Goal: Information Seeking & Learning: Check status

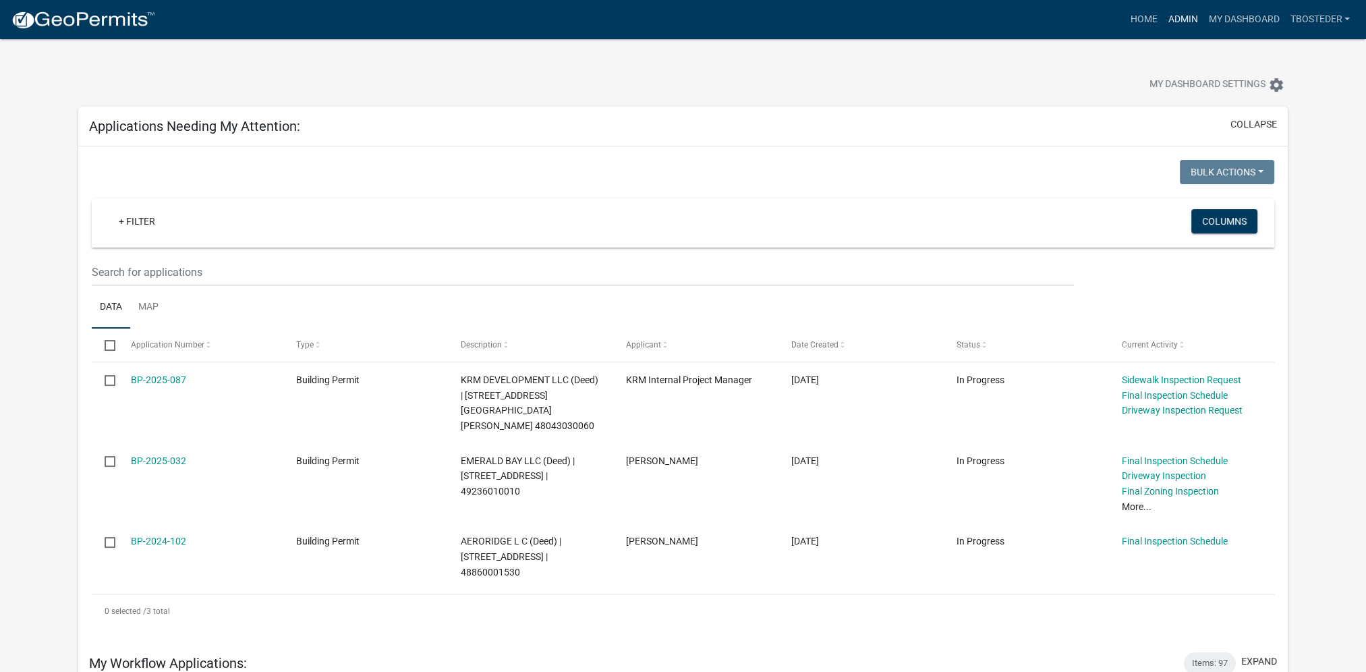
click at [1187, 24] on link "Admin" at bounding box center [1182, 20] width 40 height 26
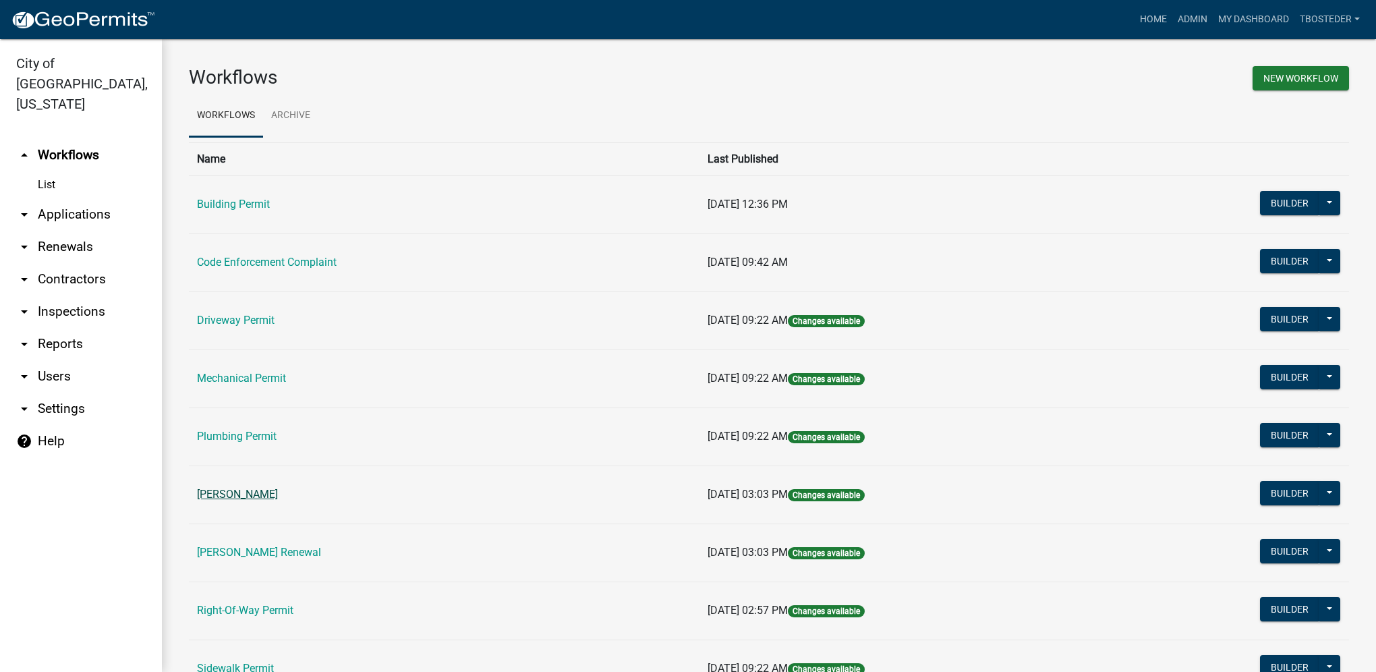
click at [278, 494] on link "[PERSON_NAME]" at bounding box center [237, 494] width 81 height 13
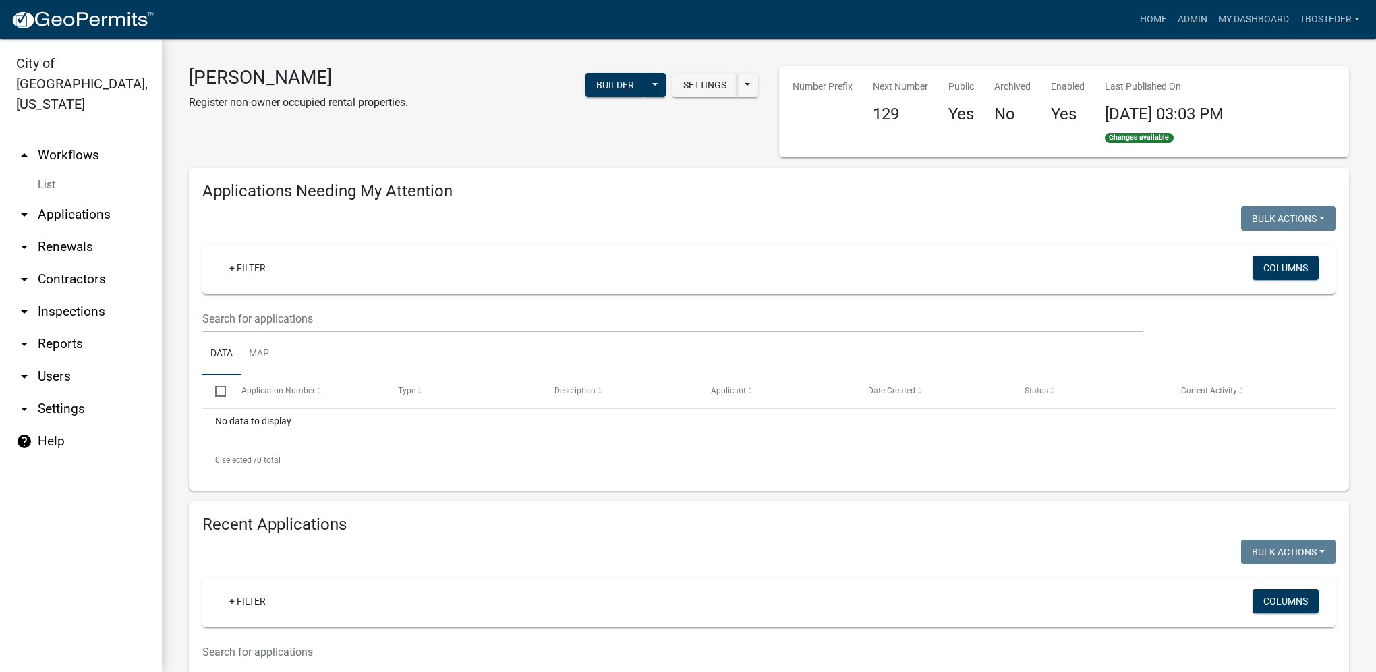
select select "1: 25"
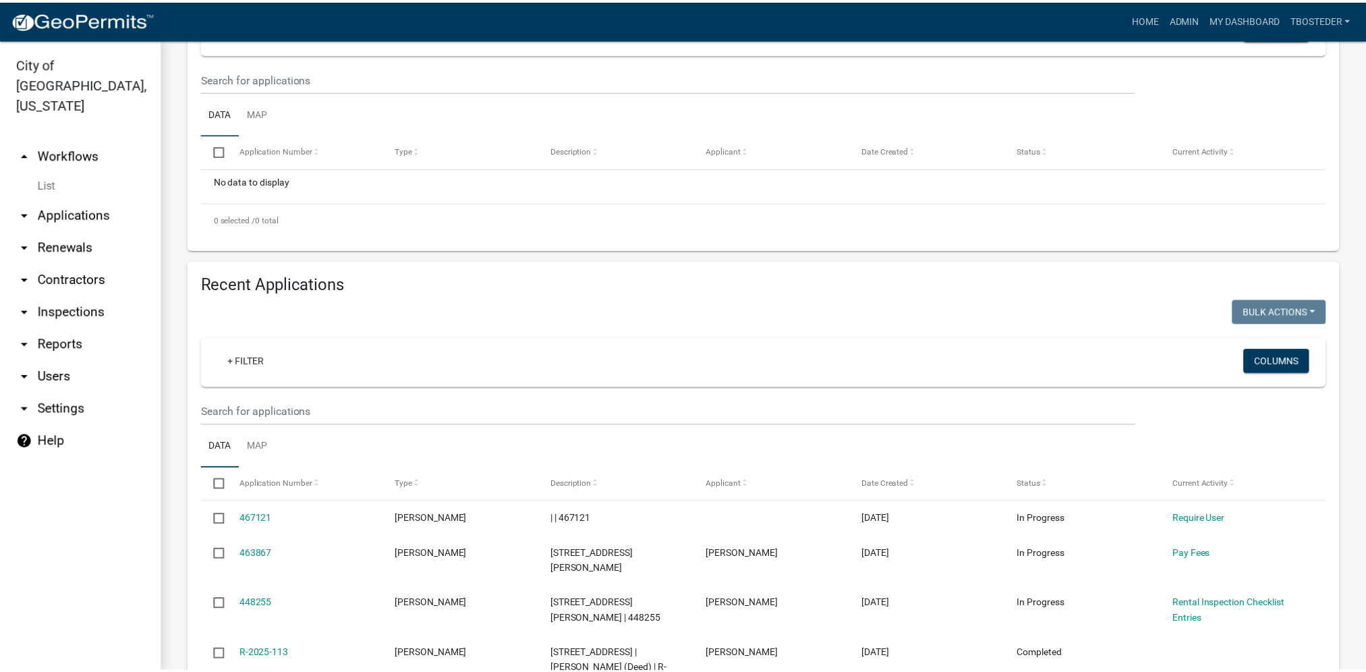
scroll to position [270, 0]
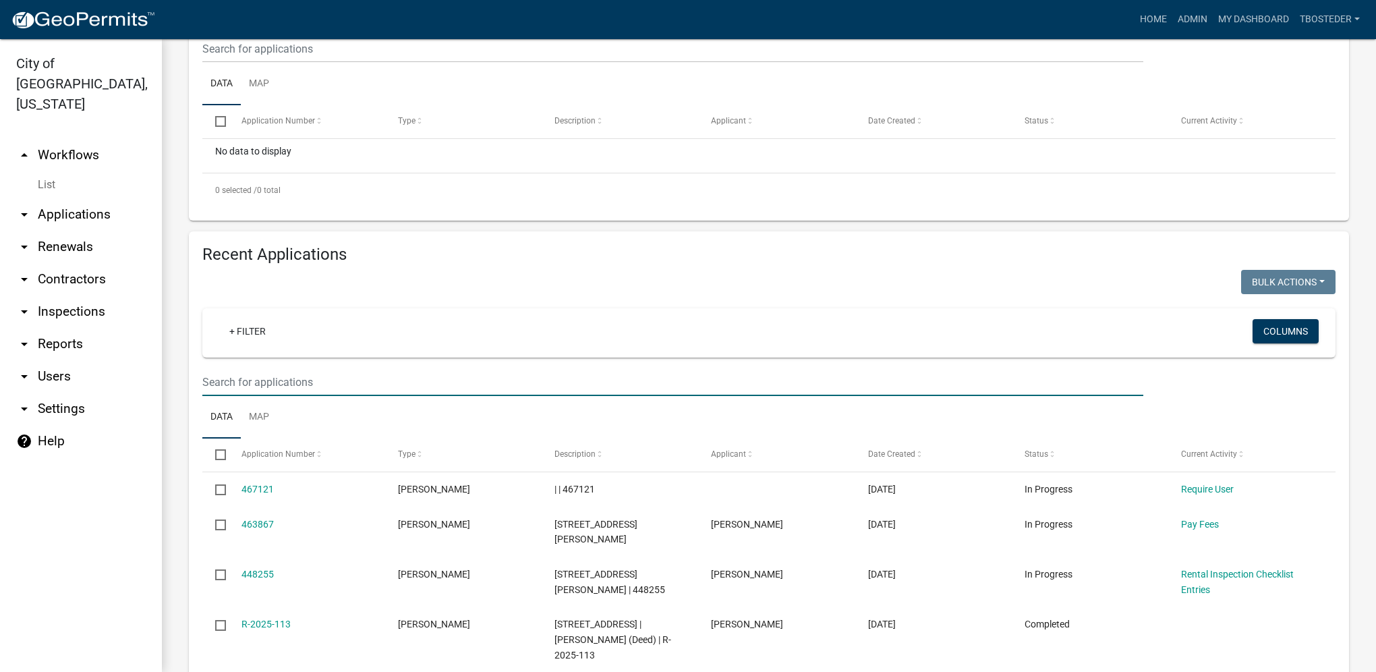
click at [295, 63] on input "text" at bounding box center [672, 49] width 941 height 28
type input "704 w [GEOGRAPHIC_DATA]"
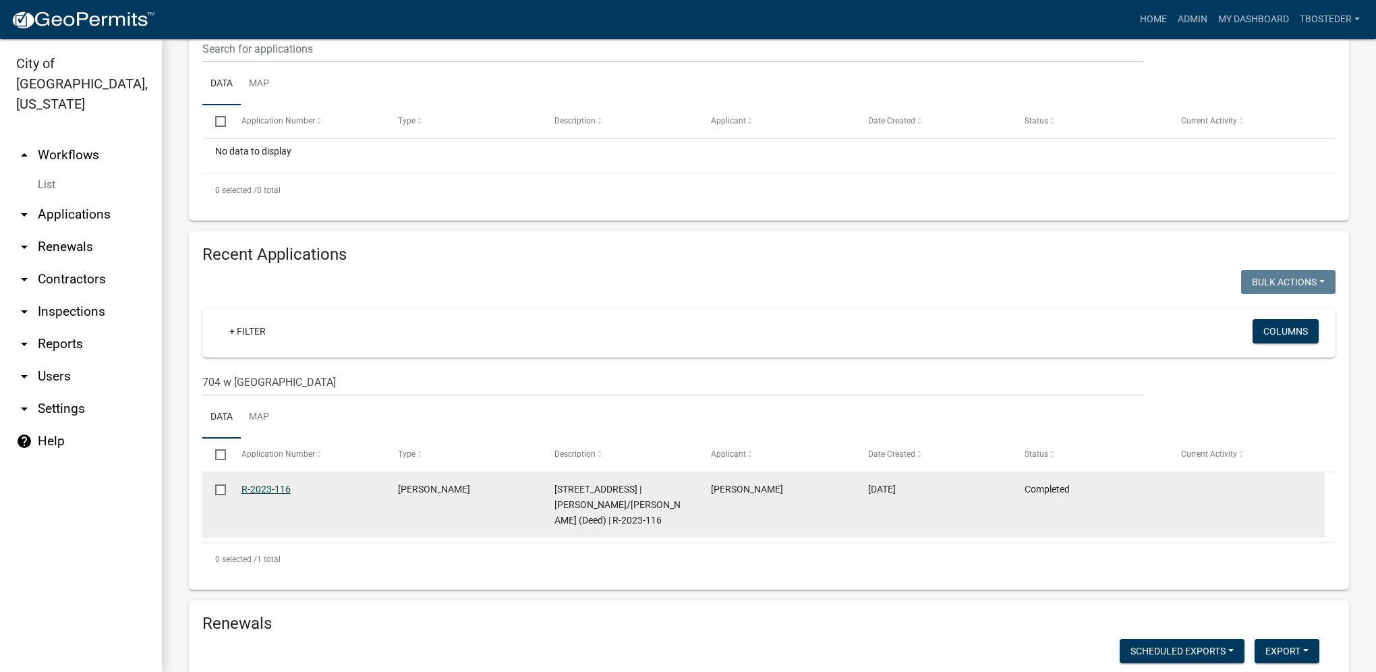
click at [273, 484] on link "R-2023-116" at bounding box center [266, 489] width 49 height 11
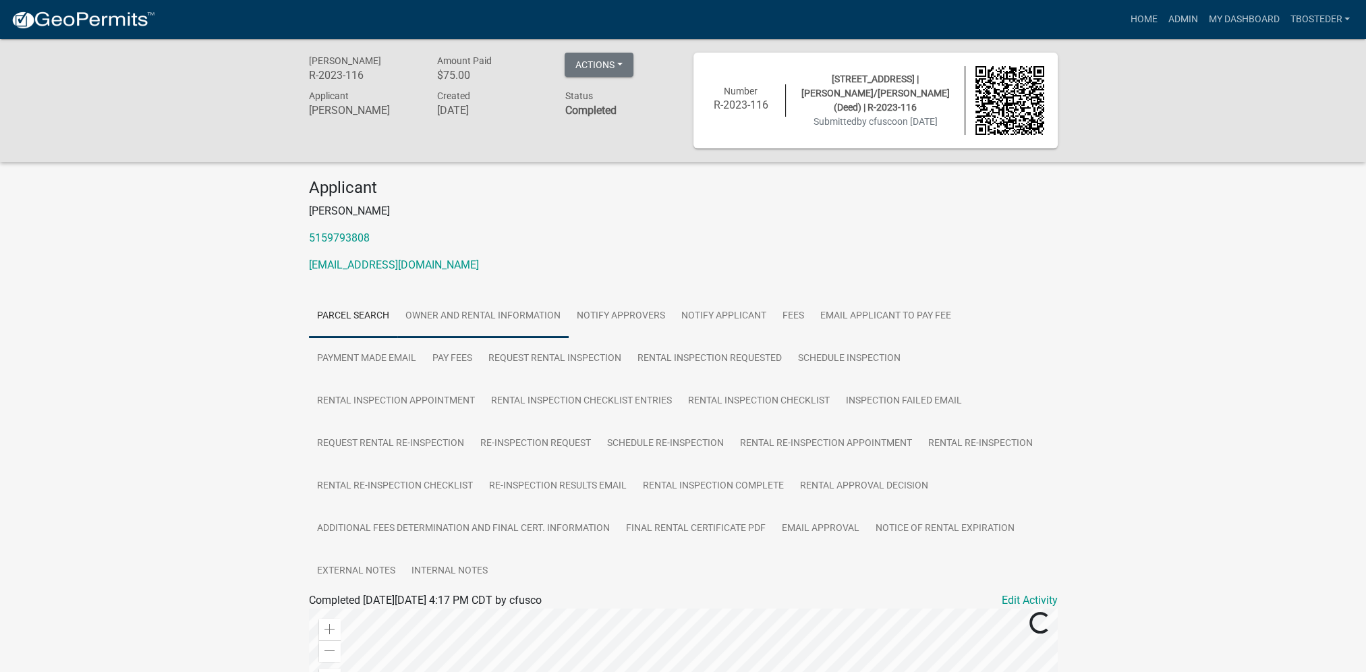
click at [467, 327] on link "Owner and Rental Information" at bounding box center [482, 316] width 171 height 43
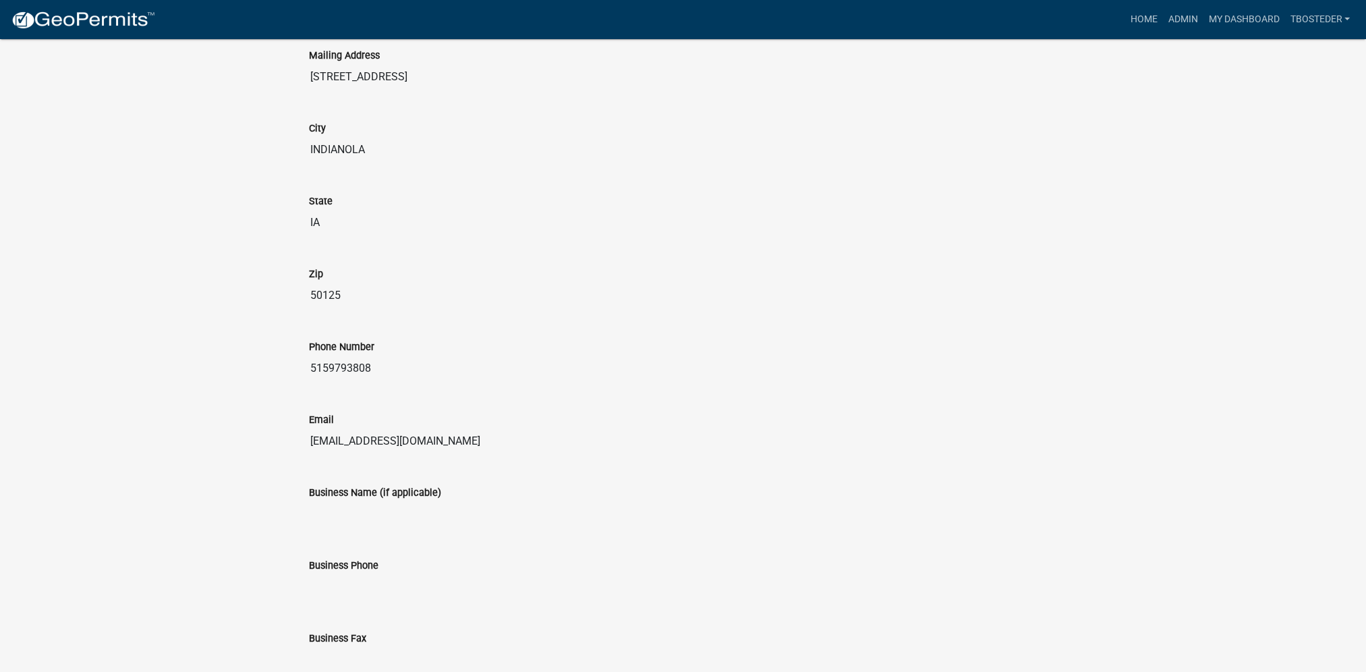
scroll to position [742, 0]
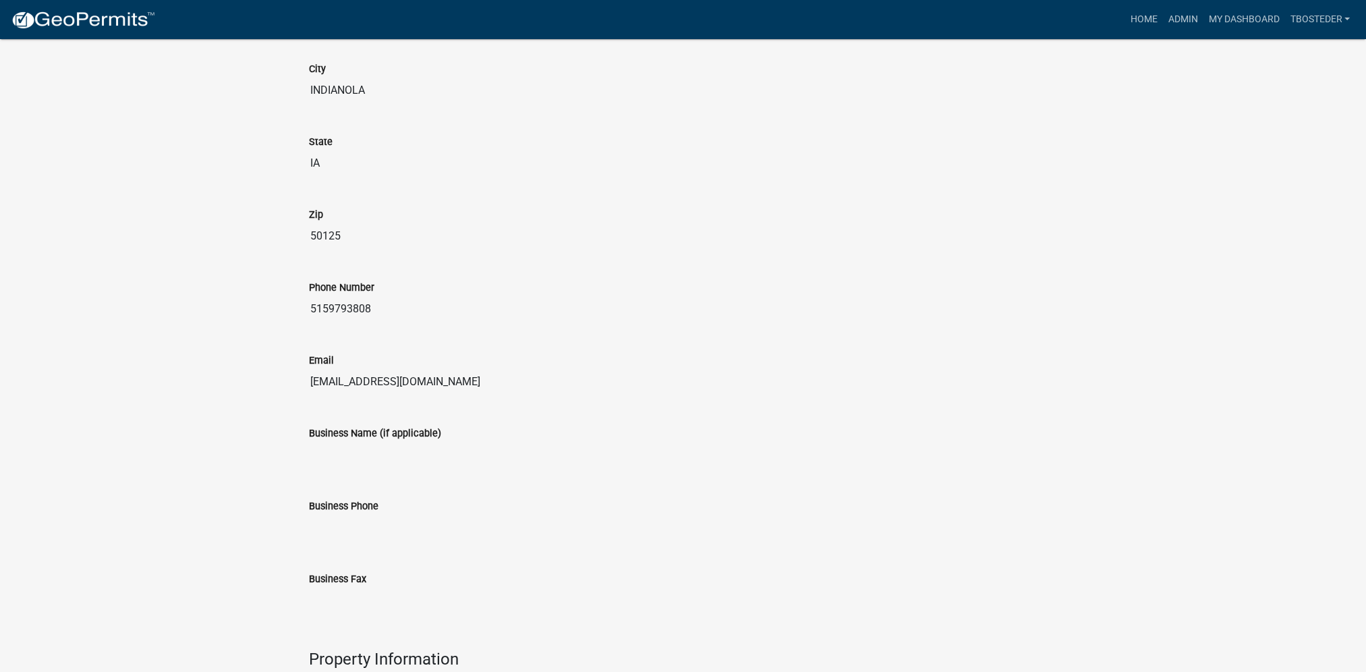
click at [414, 380] on input "[EMAIL_ADDRESS][DOMAIN_NAME]" at bounding box center [683, 381] width 749 height 27
drag, startPoint x: 436, startPoint y: 380, endPoint x: 310, endPoint y: 386, distance: 125.6
click at [310, 386] on input "[EMAIL_ADDRESS][DOMAIN_NAME]" at bounding box center [683, 381] width 749 height 27
click at [1177, 27] on link "Admin" at bounding box center [1182, 20] width 40 height 26
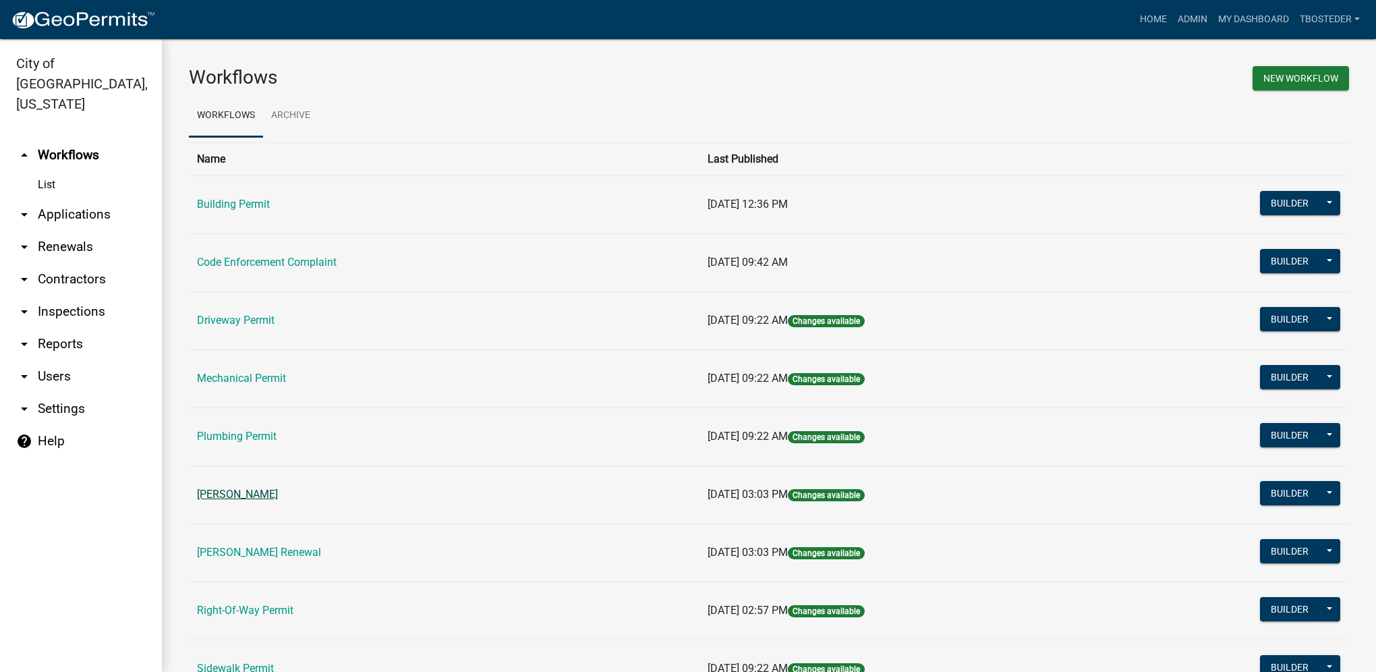
click at [243, 494] on link "[PERSON_NAME]" at bounding box center [237, 494] width 81 height 13
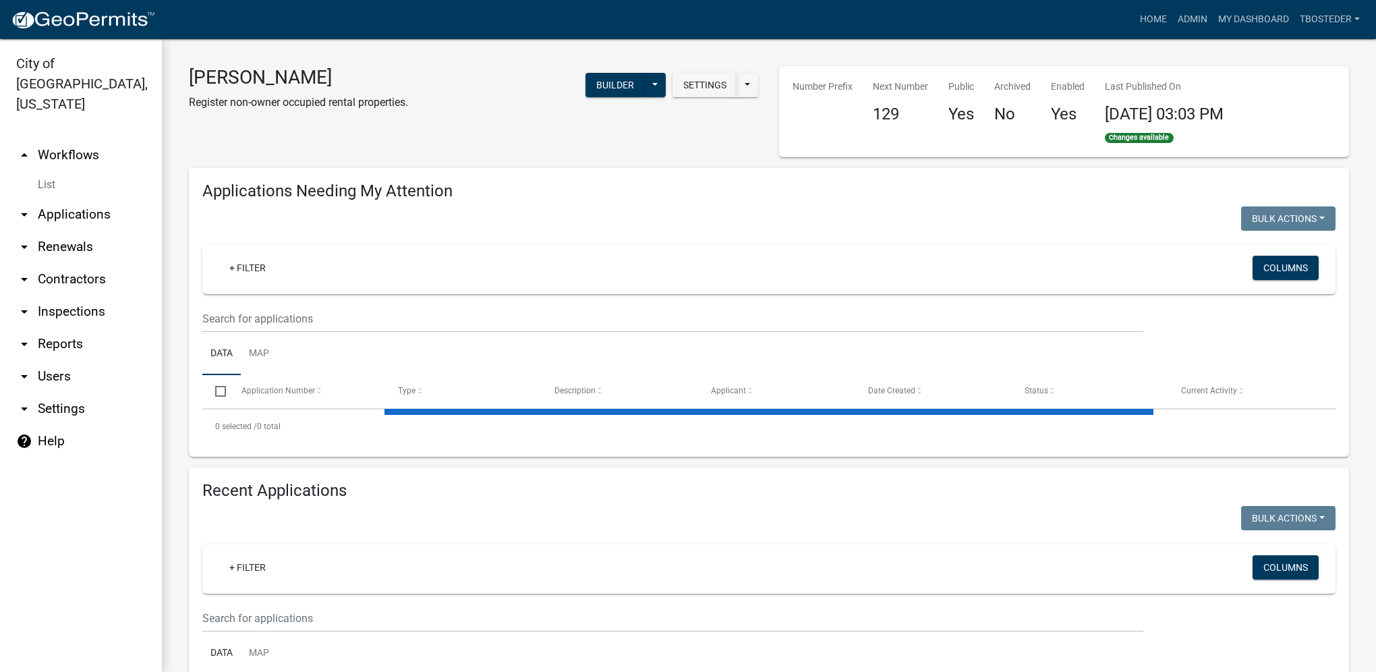
select select "1: 25"
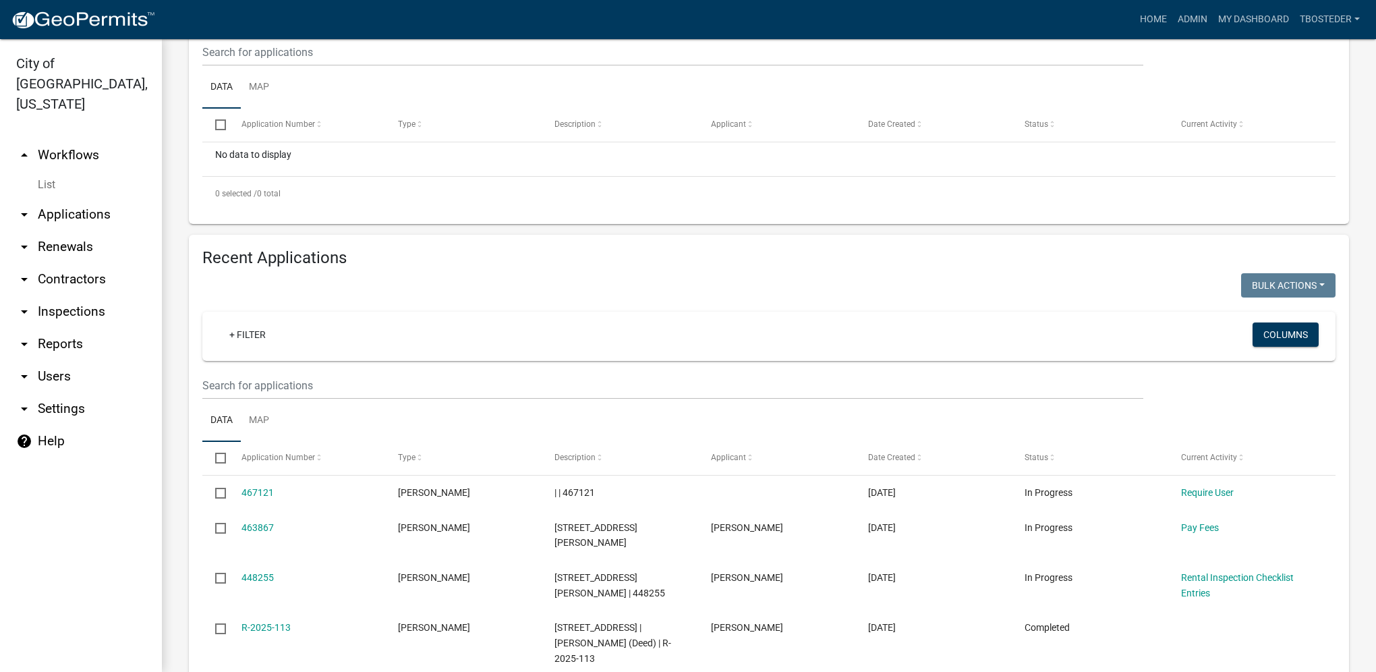
scroll to position [270, 0]
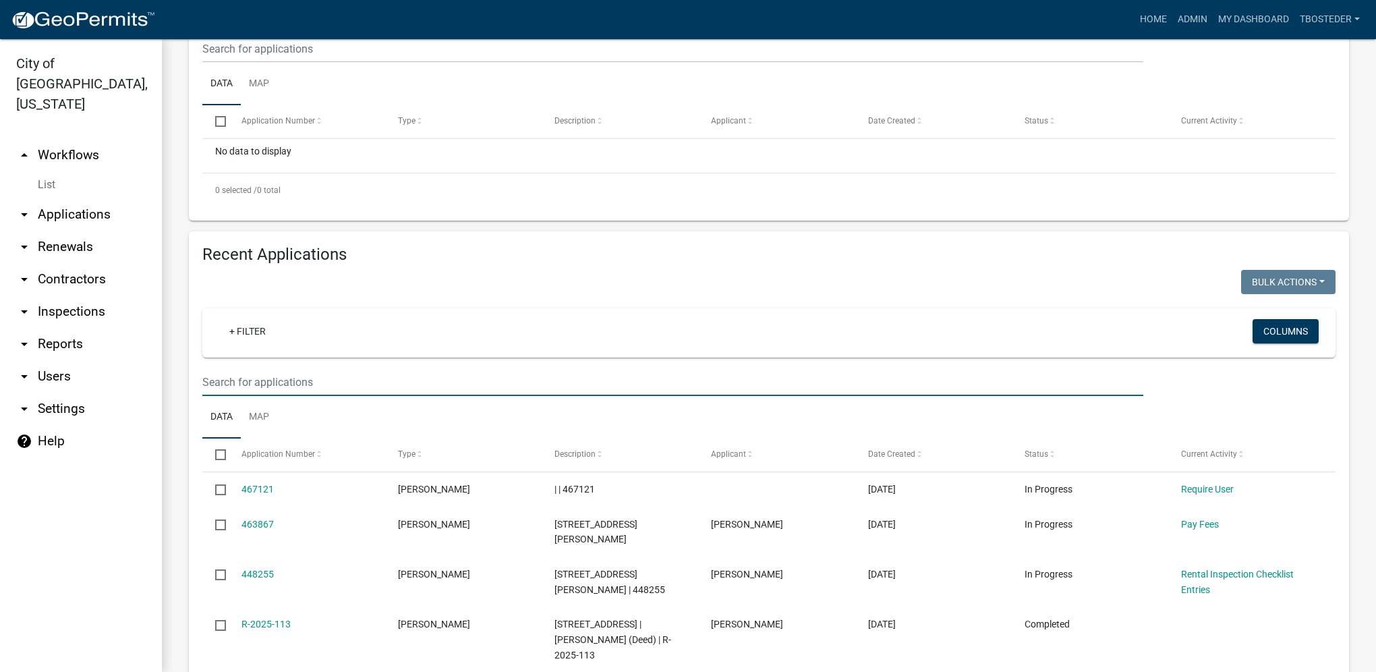
click at [281, 63] on input "text" at bounding box center [672, 49] width 941 height 28
type input "409 n [PERSON_NAME]"
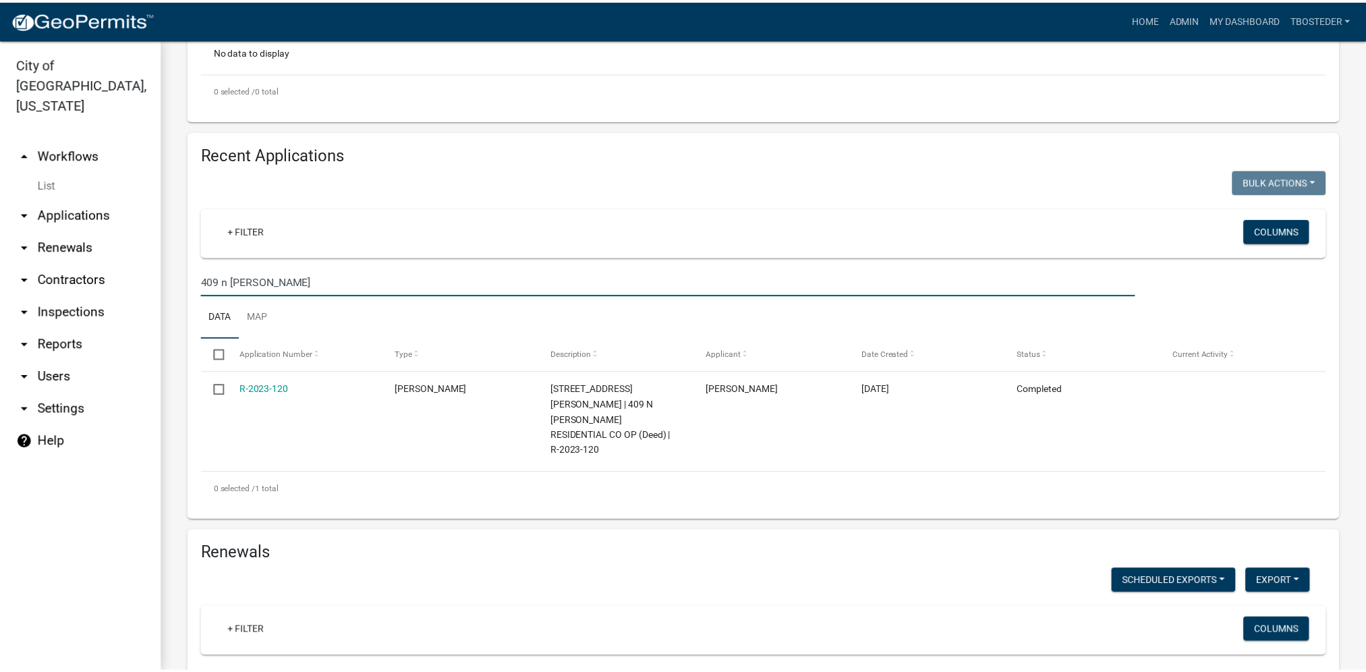
scroll to position [405, 0]
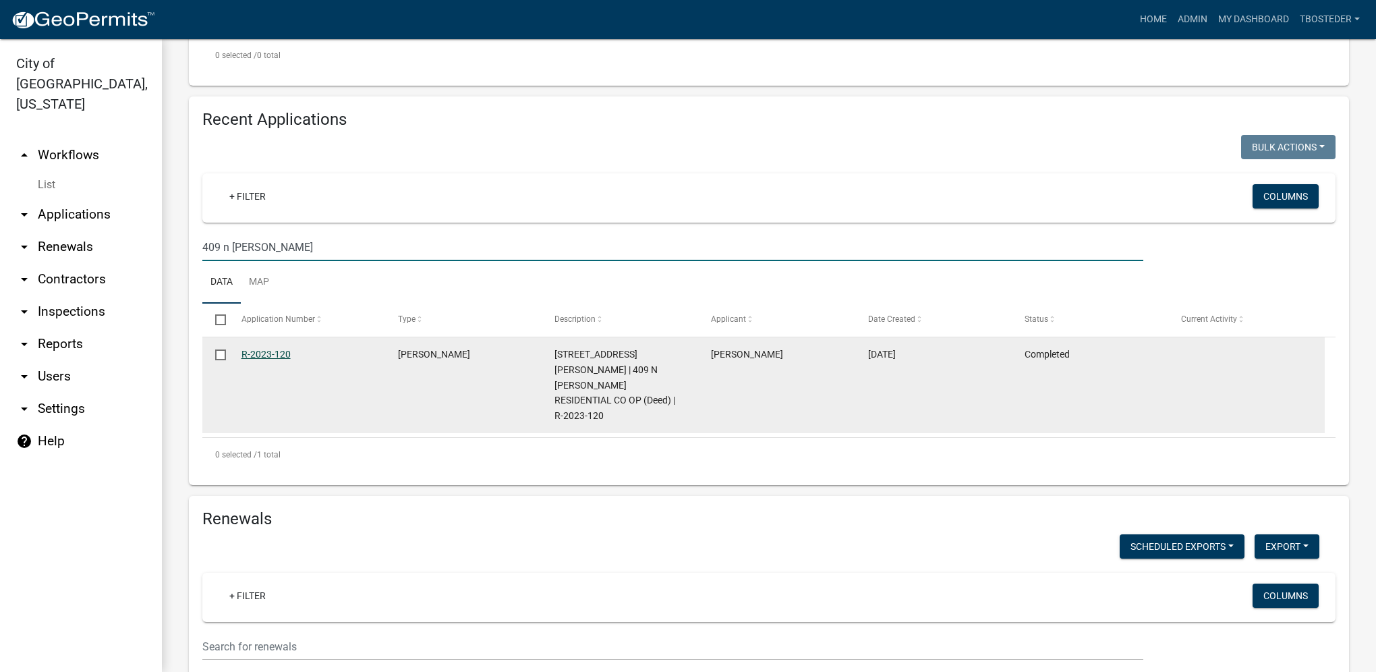
click at [267, 356] on link "R-2023-120" at bounding box center [266, 354] width 49 height 11
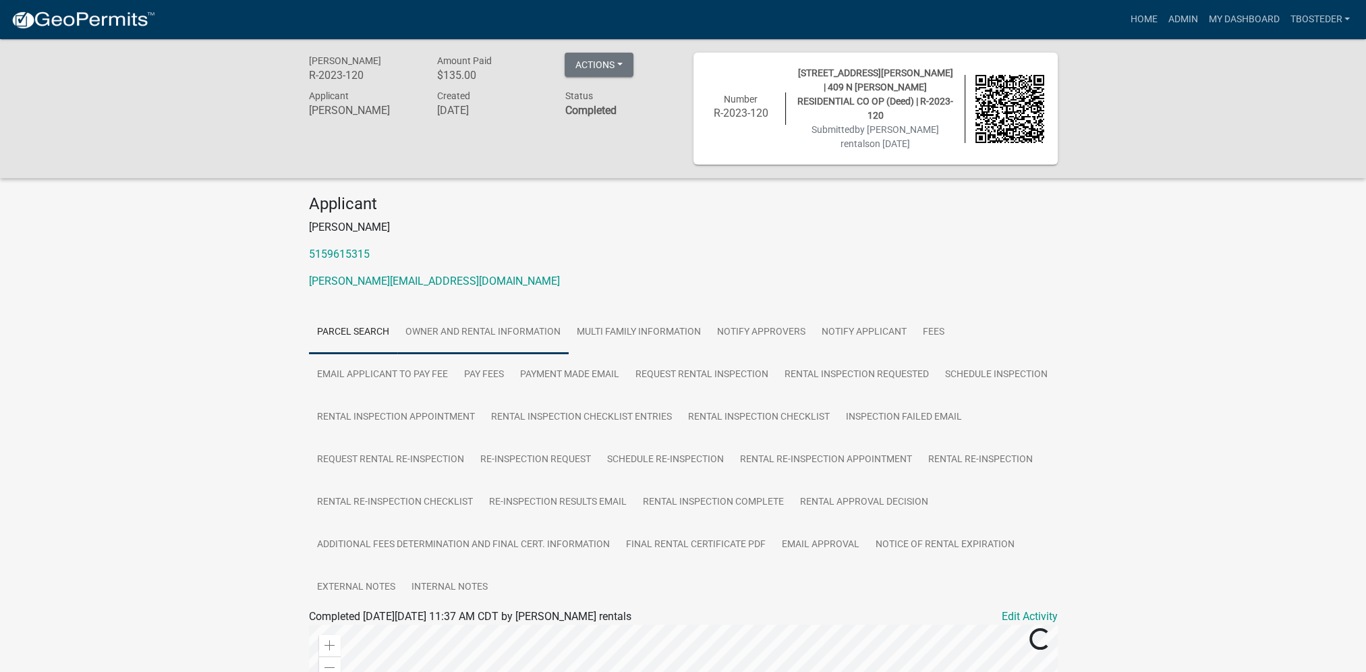
click at [533, 325] on link "Owner and Rental Information" at bounding box center [482, 332] width 171 height 43
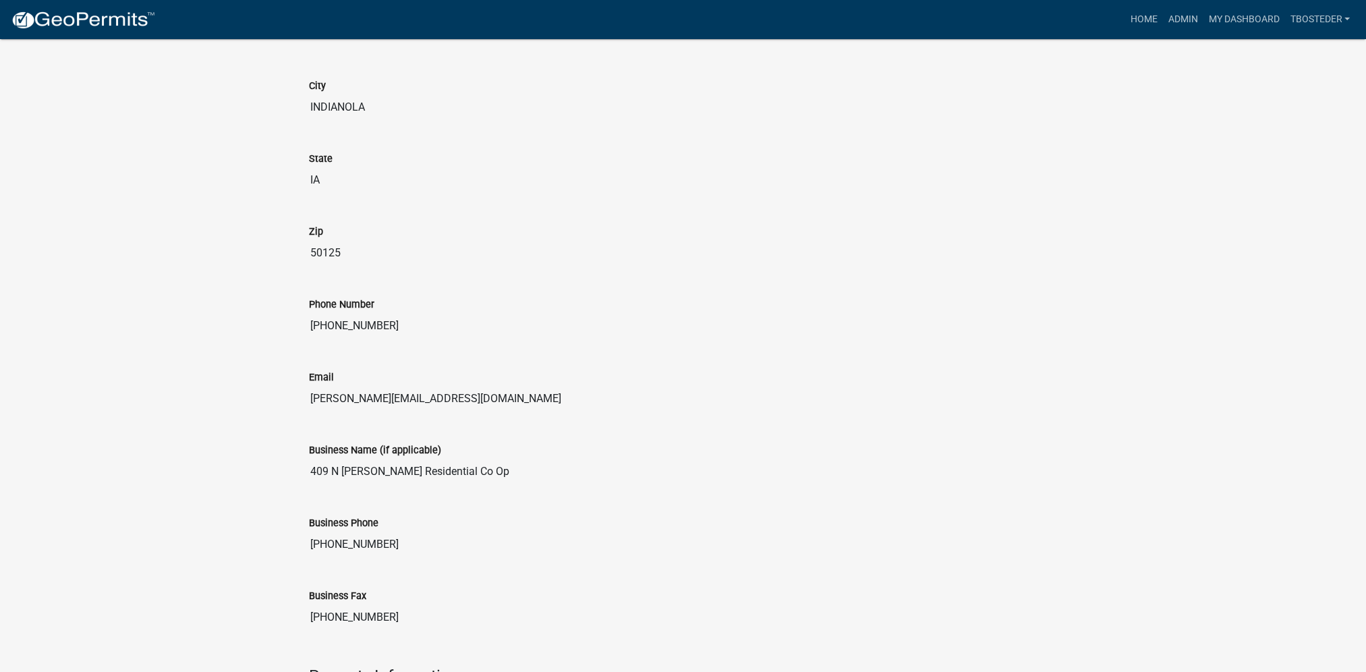
scroll to position [810, 0]
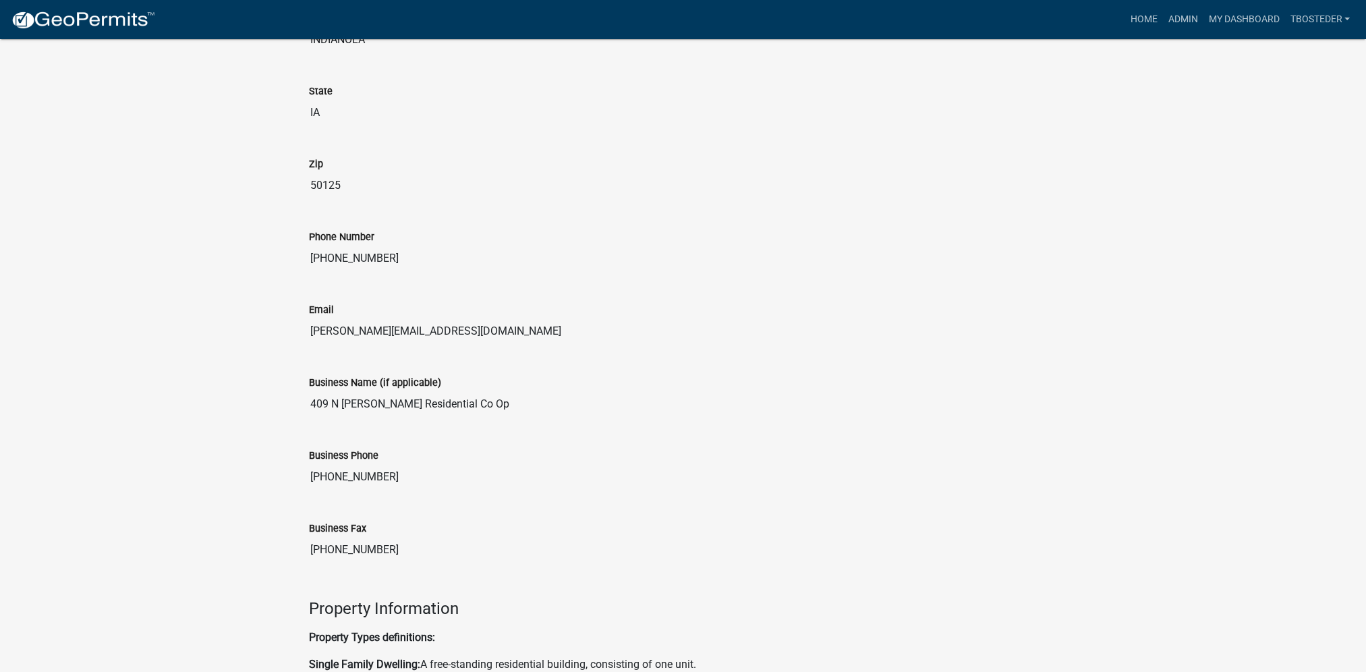
click at [374, 318] on input "[PERSON_NAME][EMAIL_ADDRESS][DOMAIN_NAME]" at bounding box center [683, 331] width 749 height 27
drag, startPoint x: 418, startPoint y: 314, endPoint x: 298, endPoint y: 306, distance: 119.7
click at [299, 306] on div "Email [PERSON_NAME][EMAIL_ADDRESS][DOMAIN_NAME]" at bounding box center [683, 319] width 769 height 73
drag, startPoint x: 298, startPoint y: 306, endPoint x: 333, endPoint y: 312, distance: 34.9
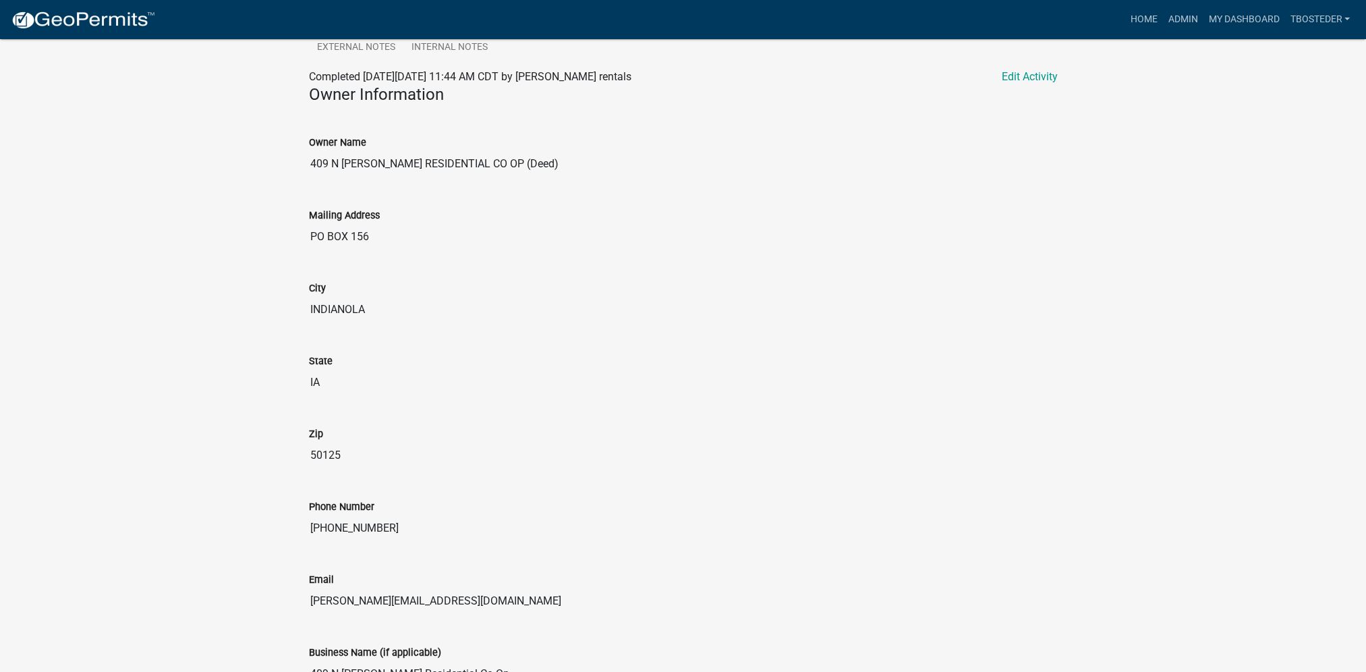
scroll to position [135, 0]
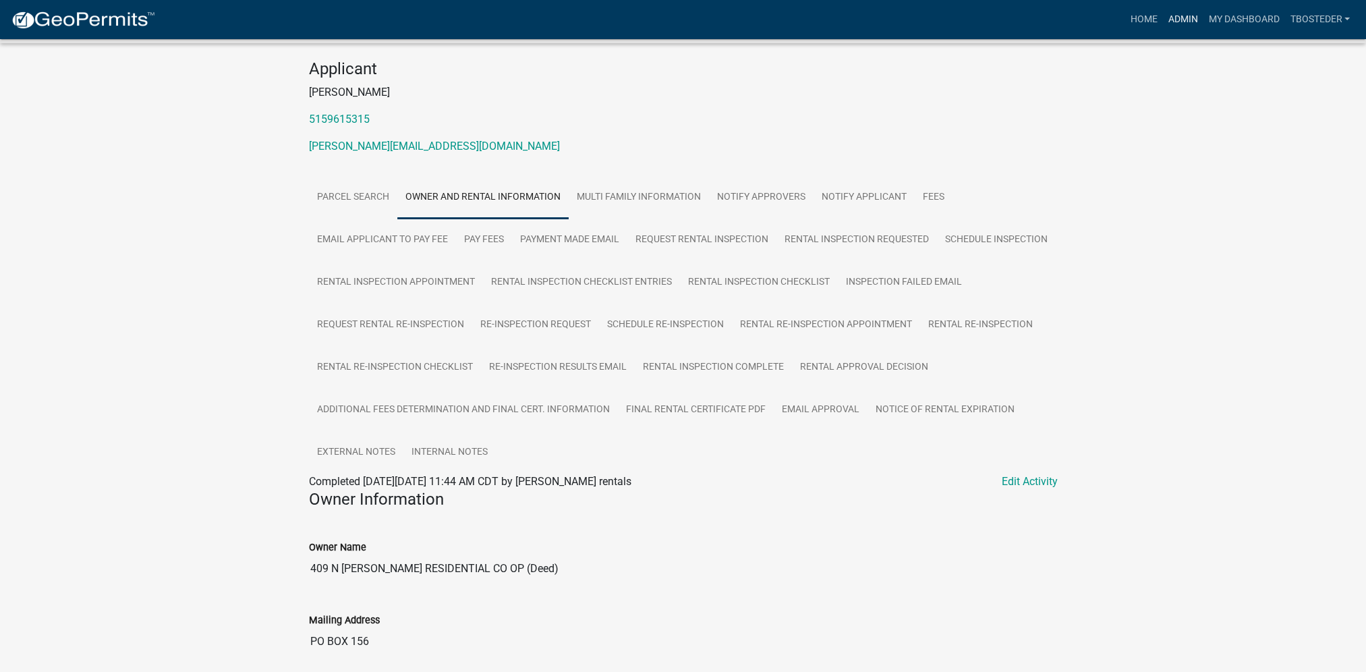
click at [1179, 13] on link "Admin" at bounding box center [1182, 20] width 40 height 26
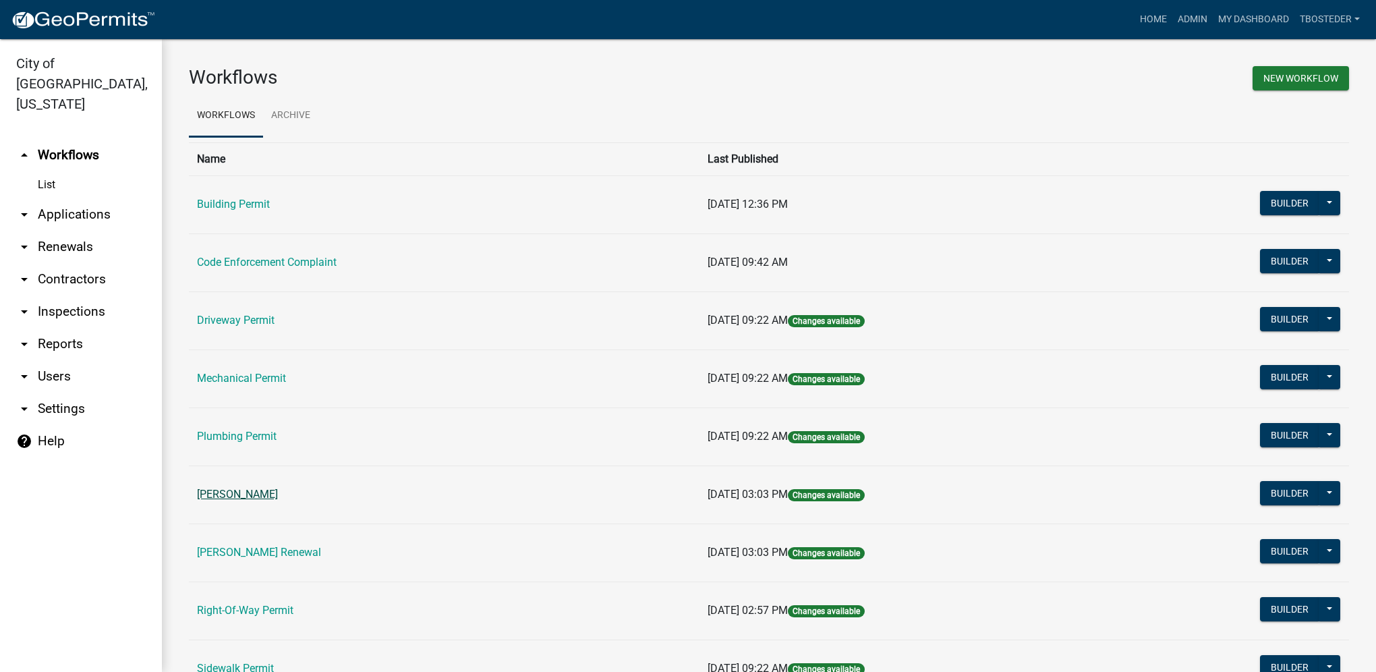
click at [262, 488] on link "[PERSON_NAME]" at bounding box center [237, 494] width 81 height 13
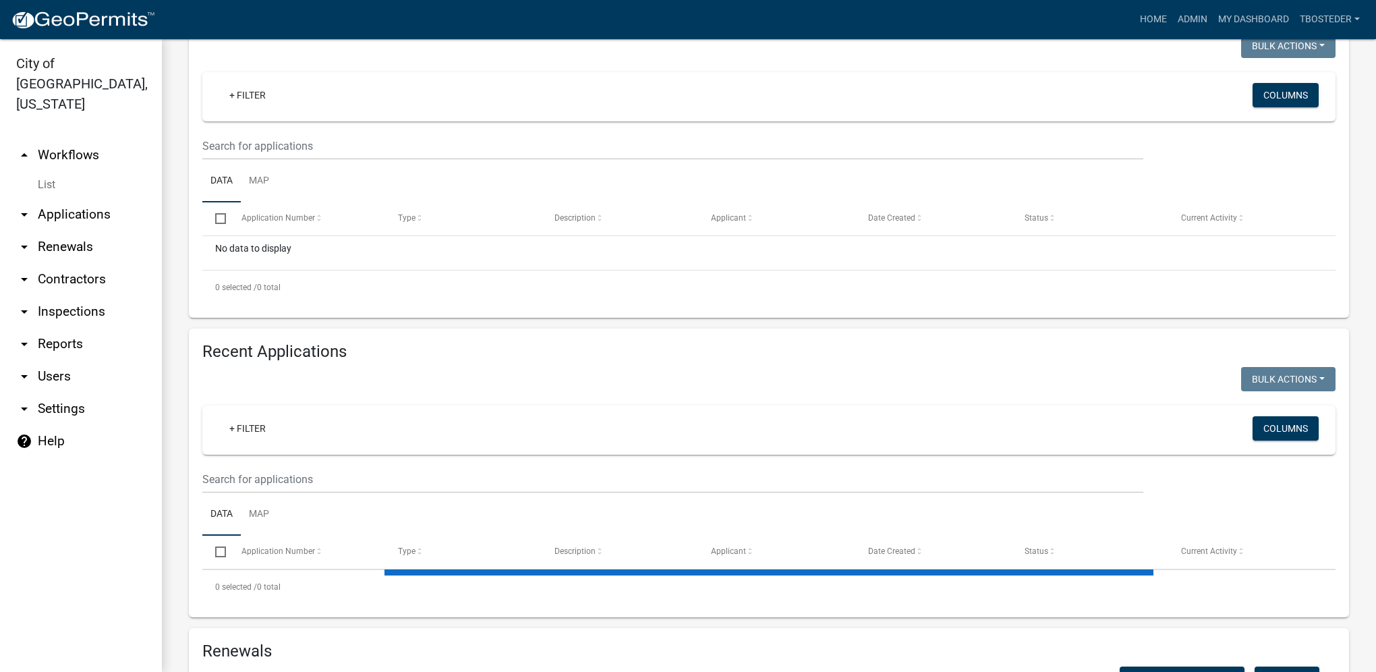
select select "1: 25"
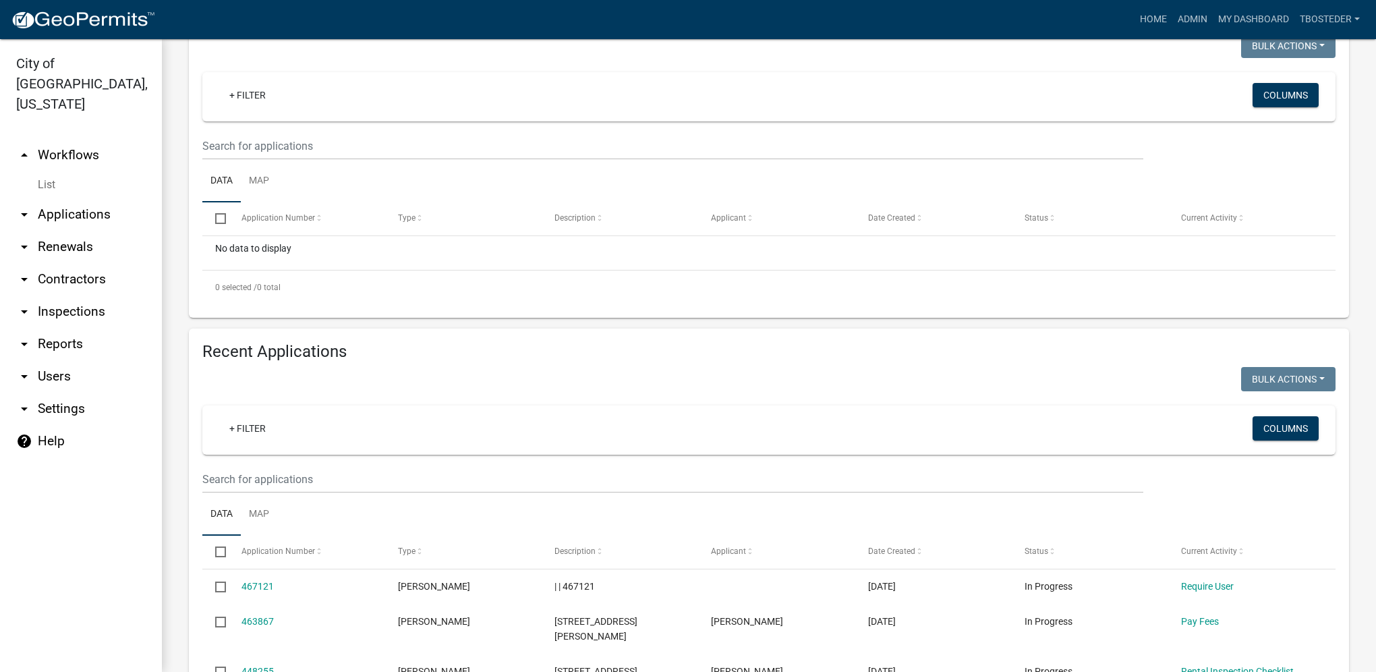
scroll to position [270, 0]
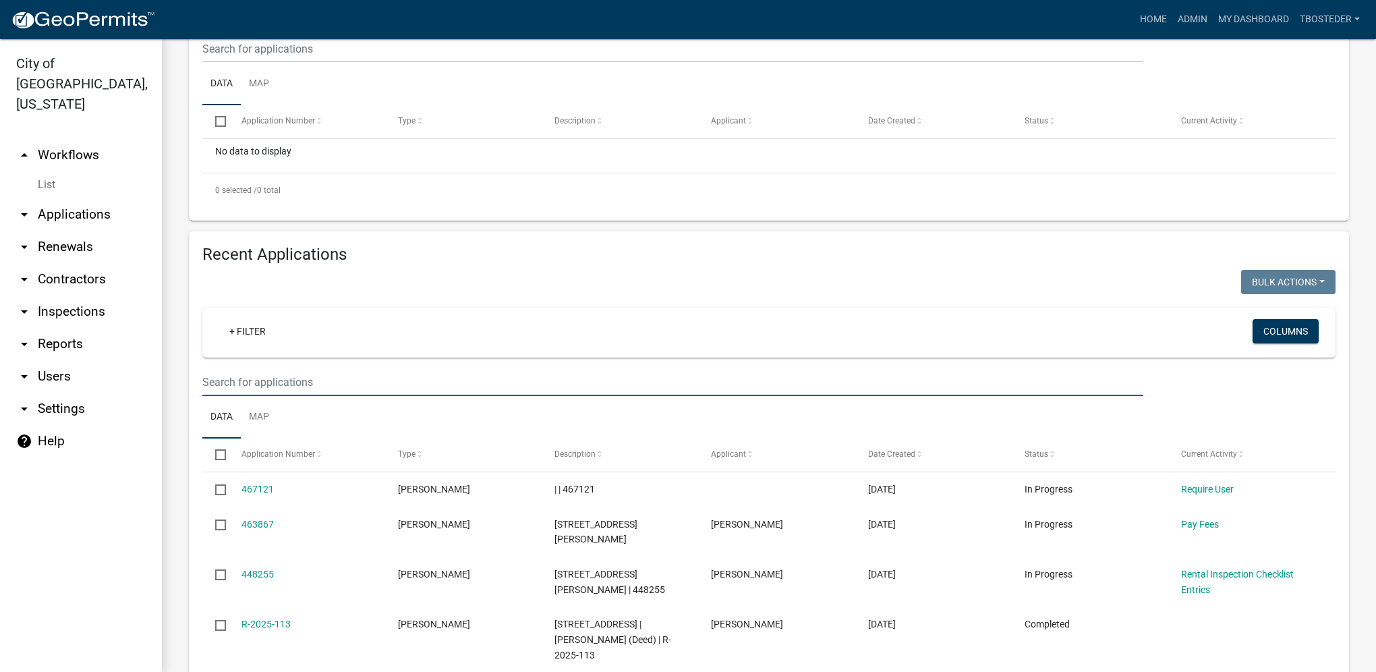
click at [287, 63] on input "text" at bounding box center [672, 49] width 941 height 28
type input "609 e euclid"
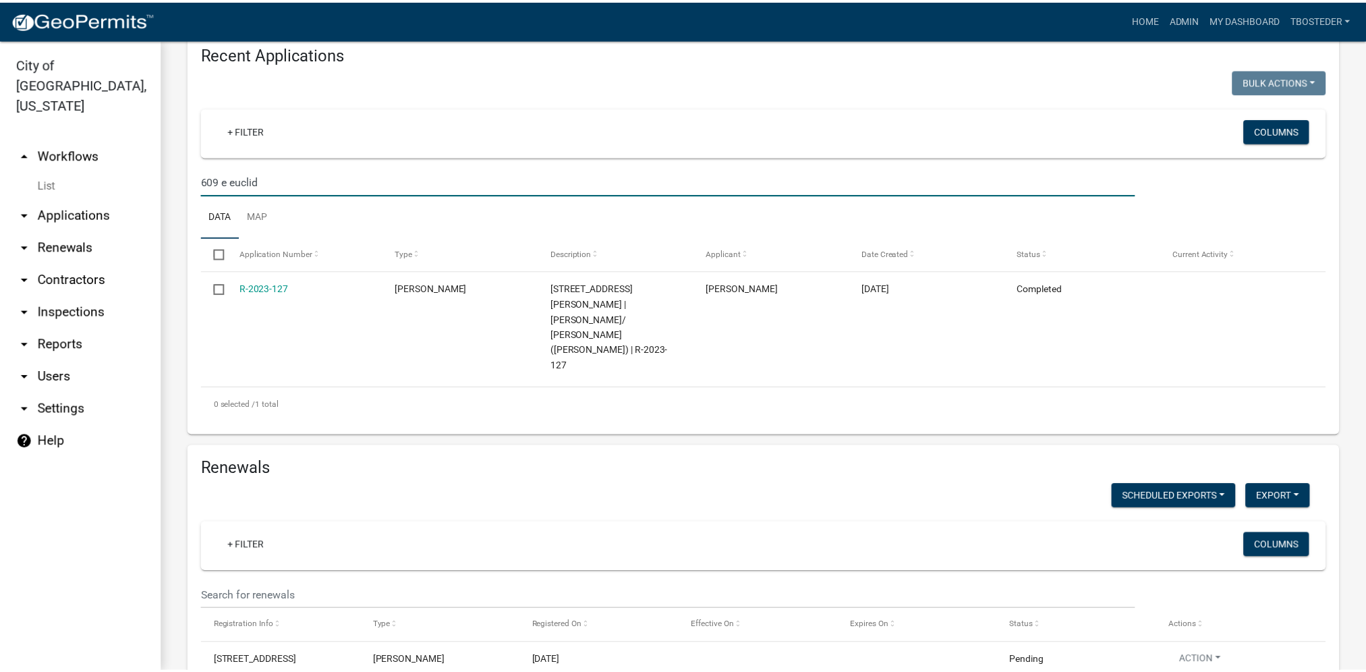
scroll to position [472, 0]
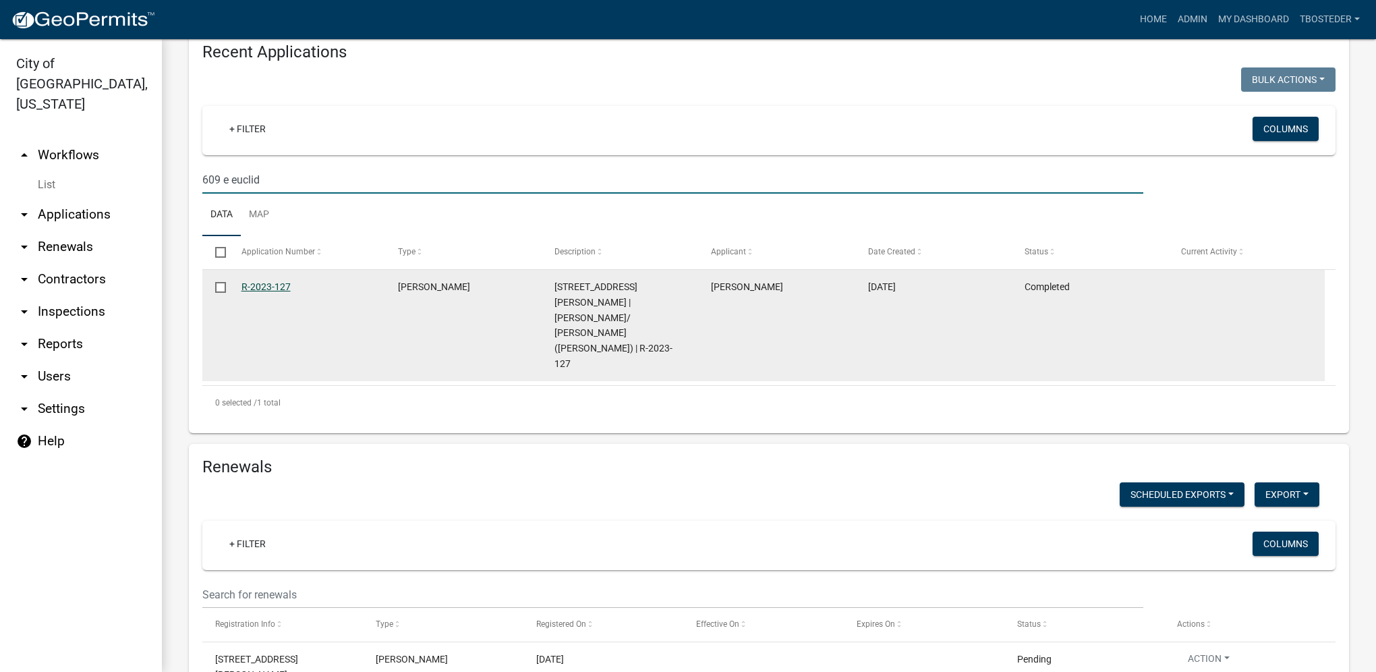
click at [281, 284] on link "R-2023-127" at bounding box center [266, 286] width 49 height 11
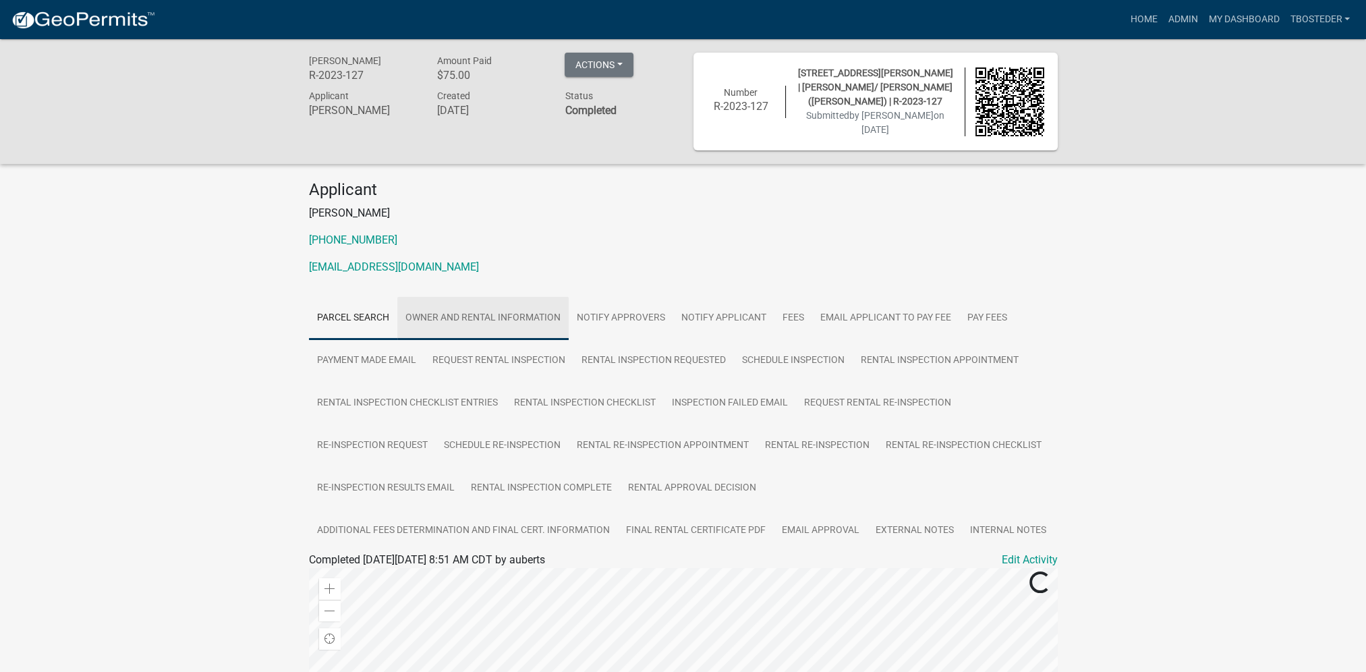
click at [530, 312] on link "Owner and Rental Information" at bounding box center [482, 318] width 171 height 43
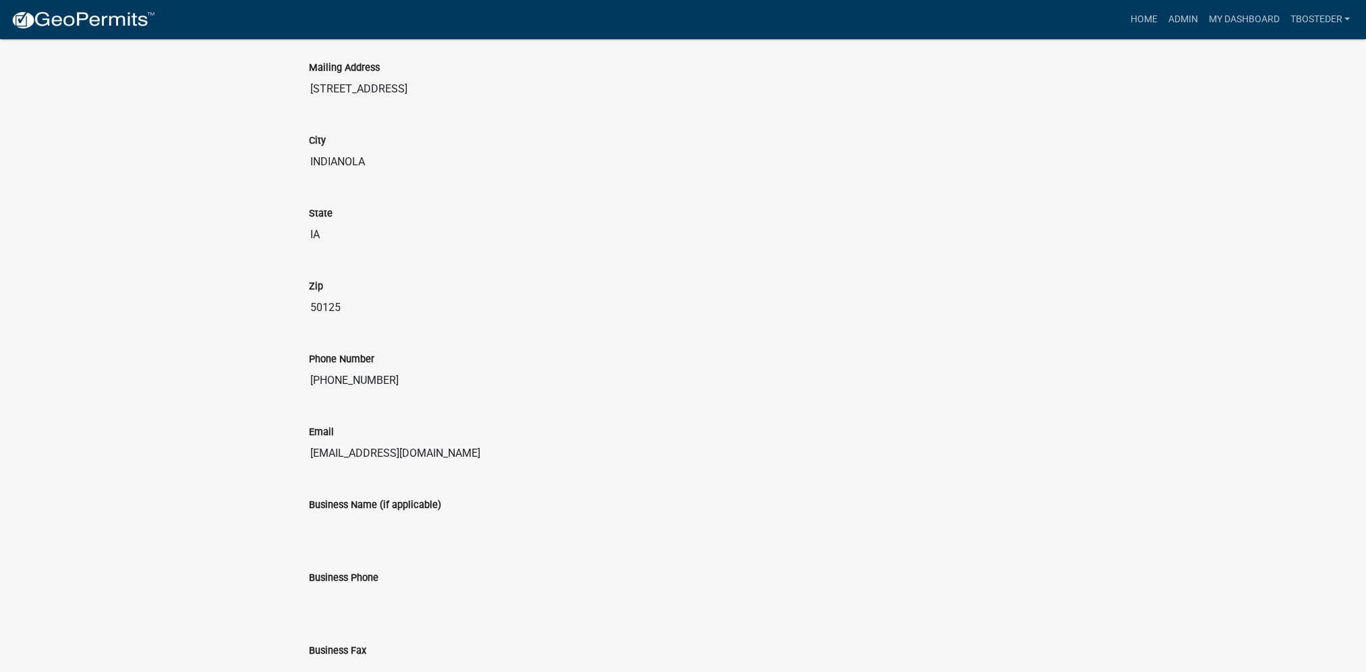
scroll to position [675, 0]
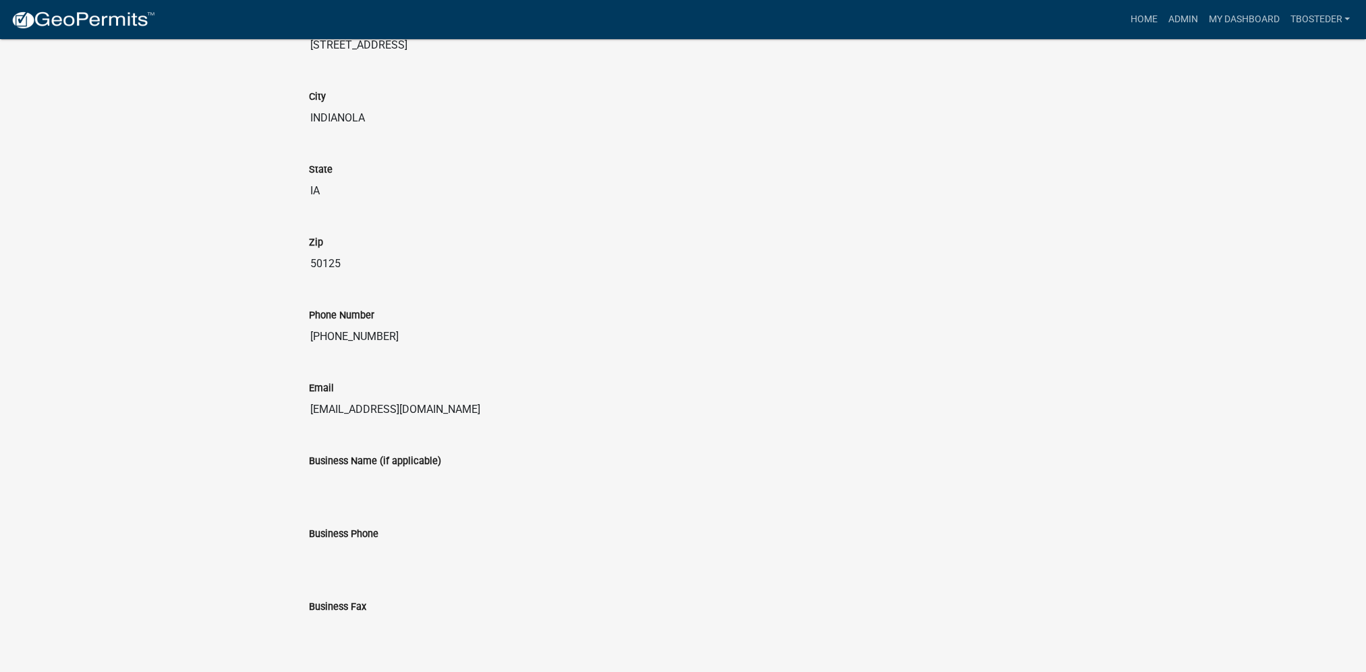
click at [331, 414] on input "[EMAIL_ADDRESS][DOMAIN_NAME]" at bounding box center [683, 409] width 749 height 27
drag, startPoint x: 465, startPoint y: 410, endPoint x: 282, endPoint y: 423, distance: 183.9
click at [282, 423] on div "[PERSON_NAME] R-2023-127 Amount Paid $75.00 Actions View receipt Printer Friend…" at bounding box center [683, 466] width 1366 height 2205
drag, startPoint x: 282, startPoint y: 423, endPoint x: 362, endPoint y: 407, distance: 81.8
click at [1198, 25] on link "Admin" at bounding box center [1182, 20] width 40 height 26
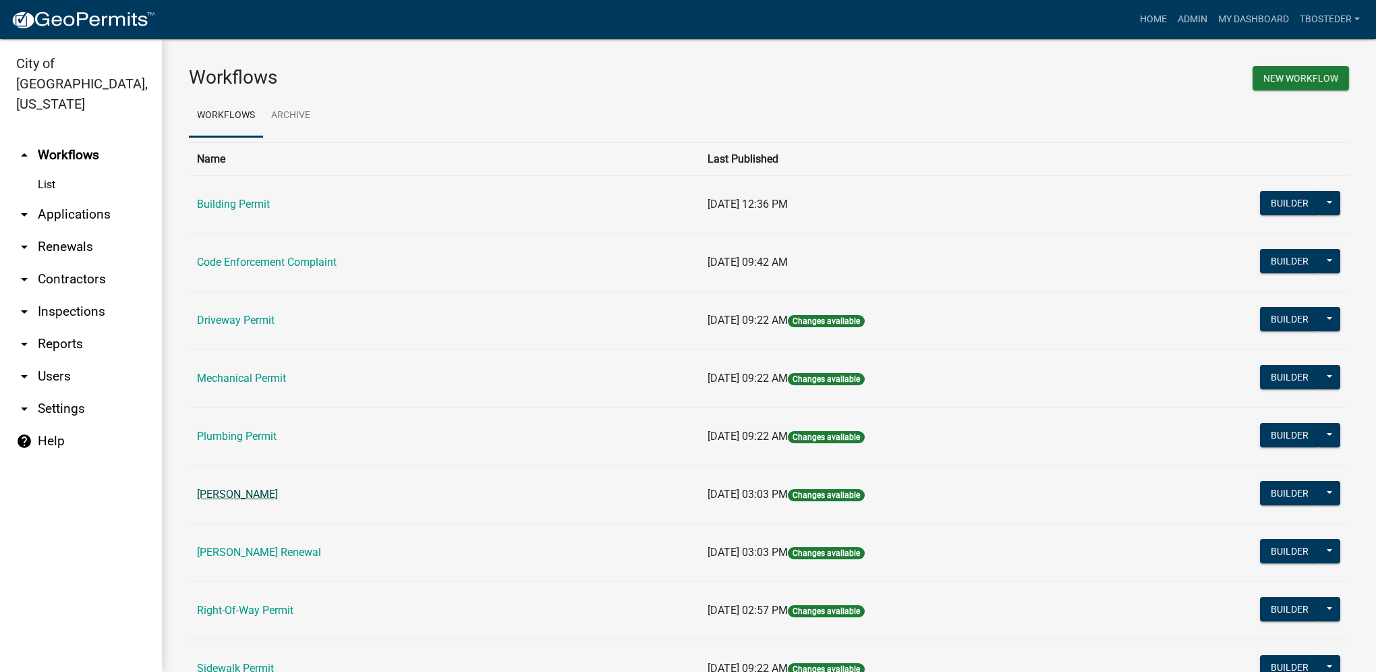
click at [278, 495] on link "[PERSON_NAME]" at bounding box center [237, 494] width 81 height 13
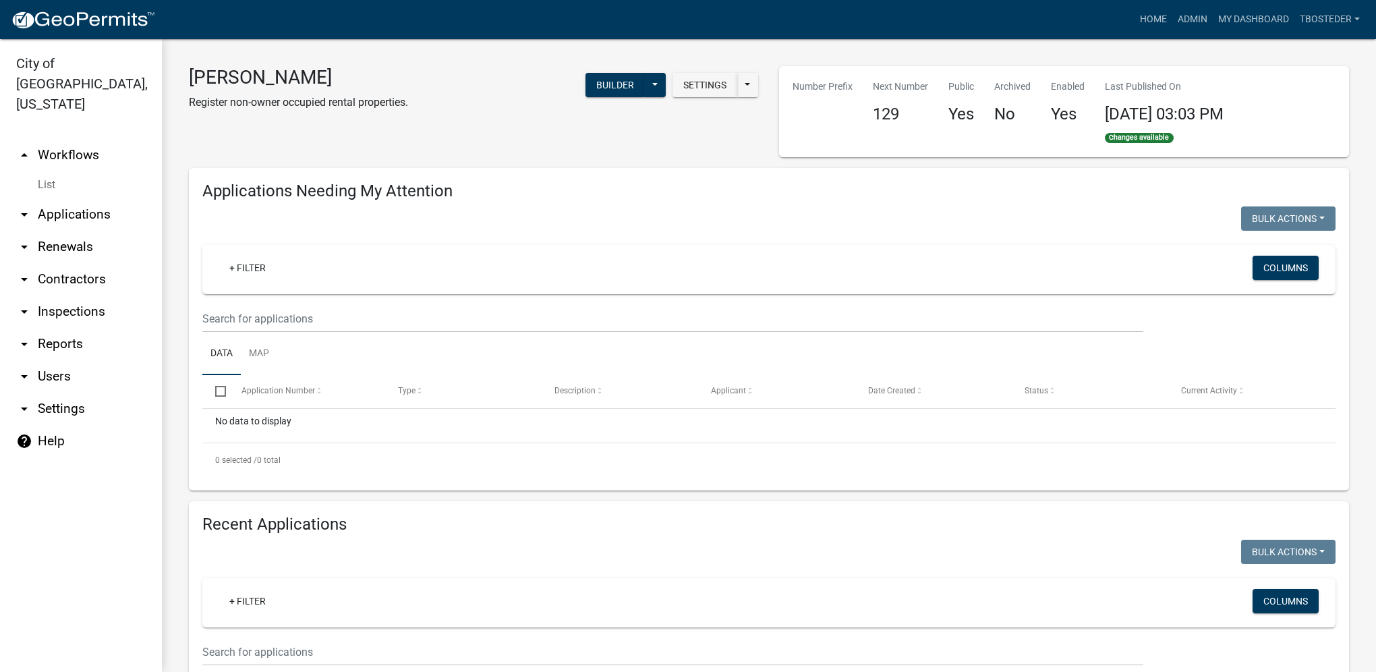
select select "1: 25"
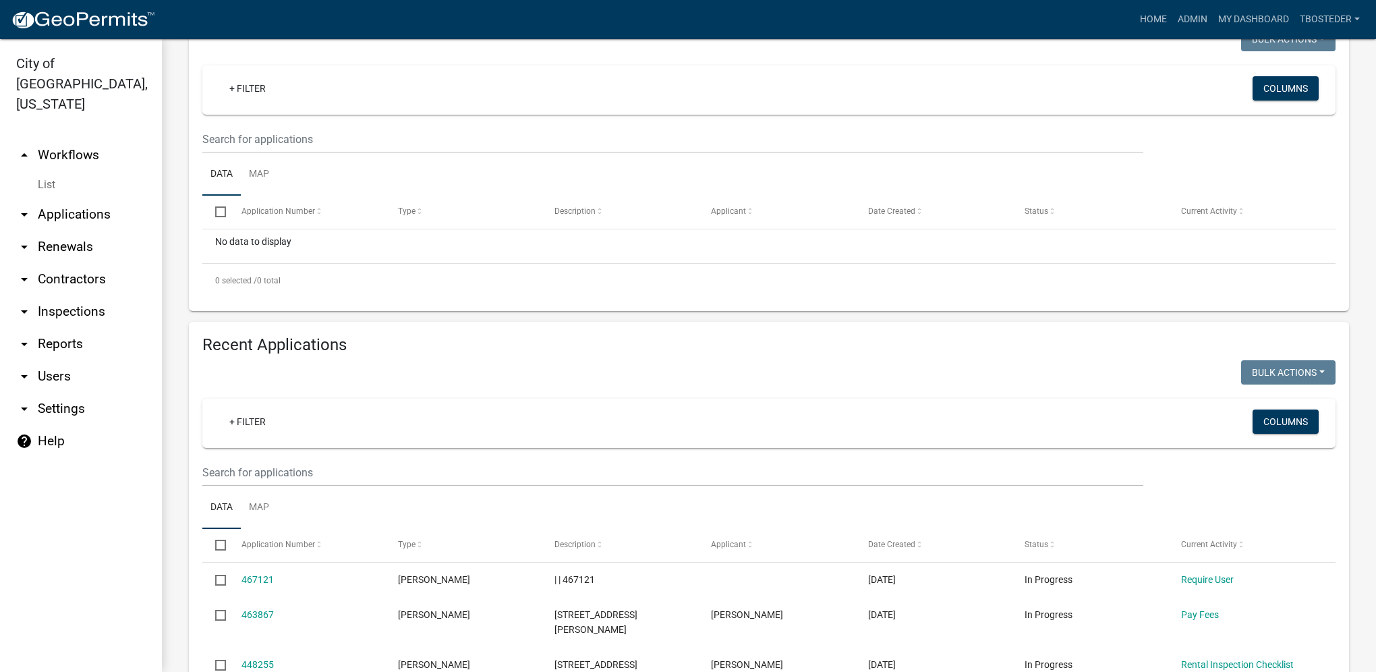
scroll to position [202, 0]
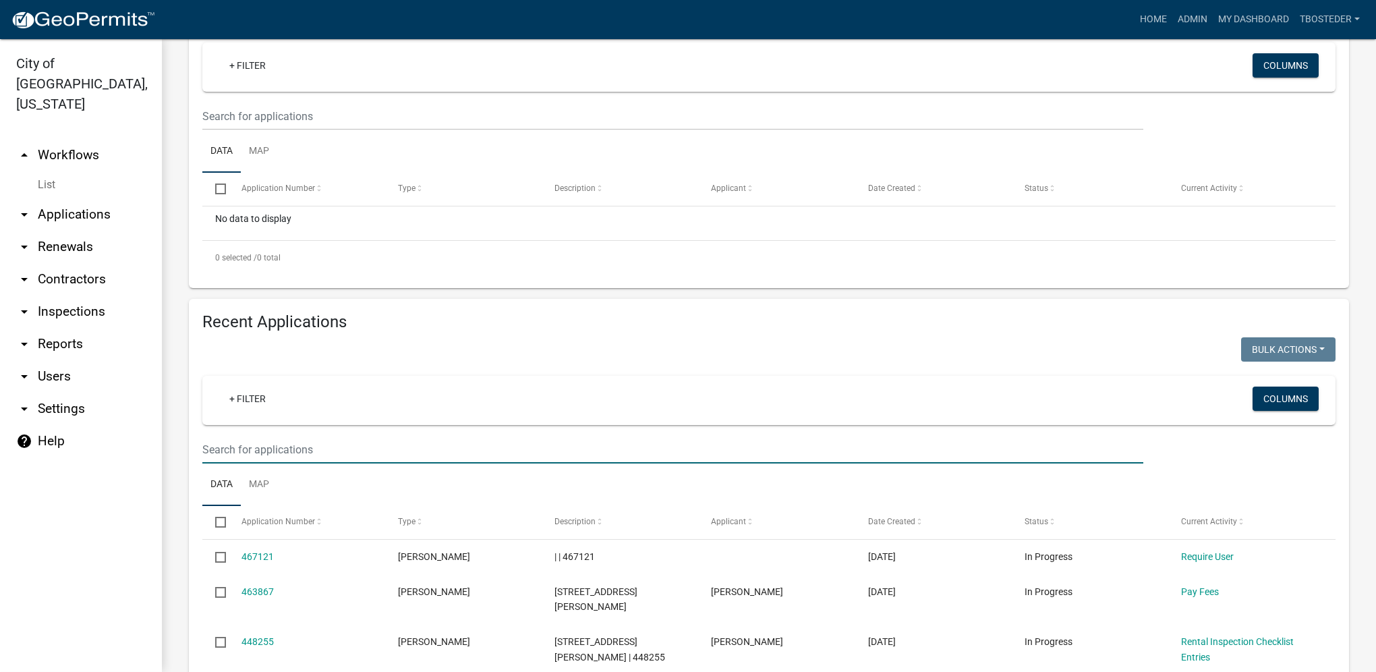
click at [283, 451] on input "text" at bounding box center [672, 450] width 941 height 28
type input "208 [PERSON_NAME]"
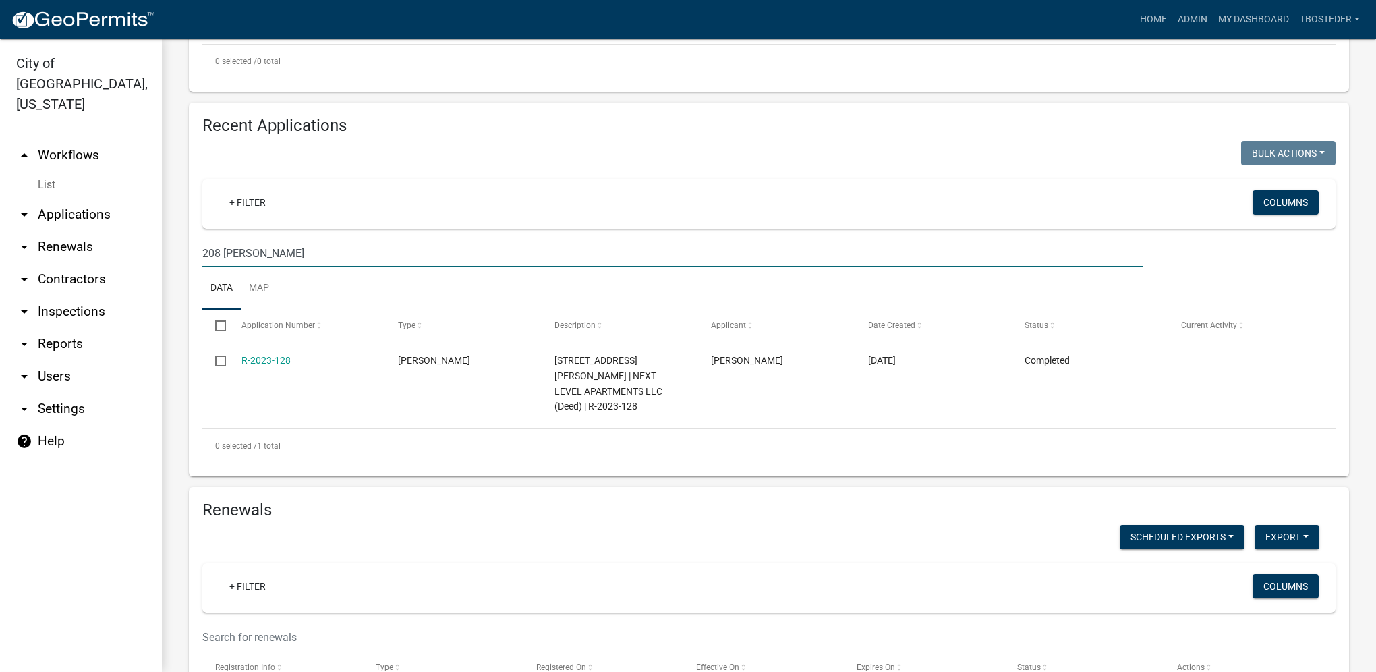
scroll to position [405, 0]
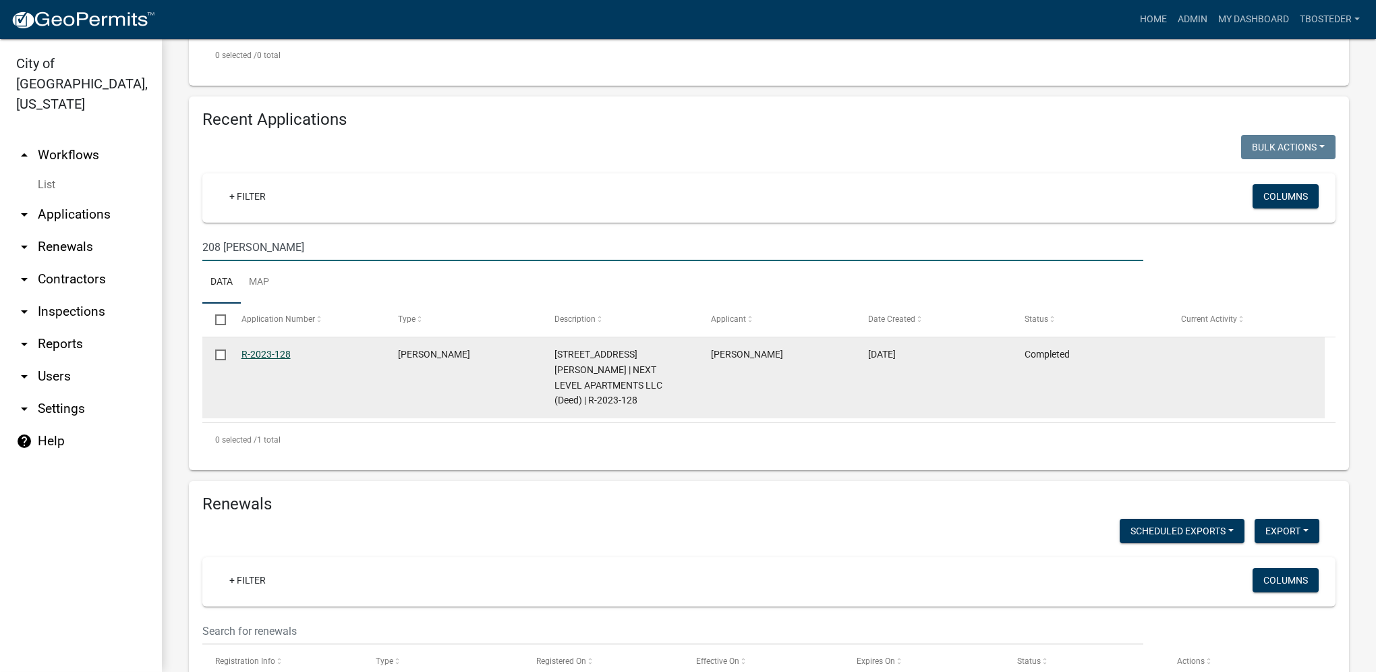
click at [250, 354] on link "R-2023-128" at bounding box center [266, 354] width 49 height 11
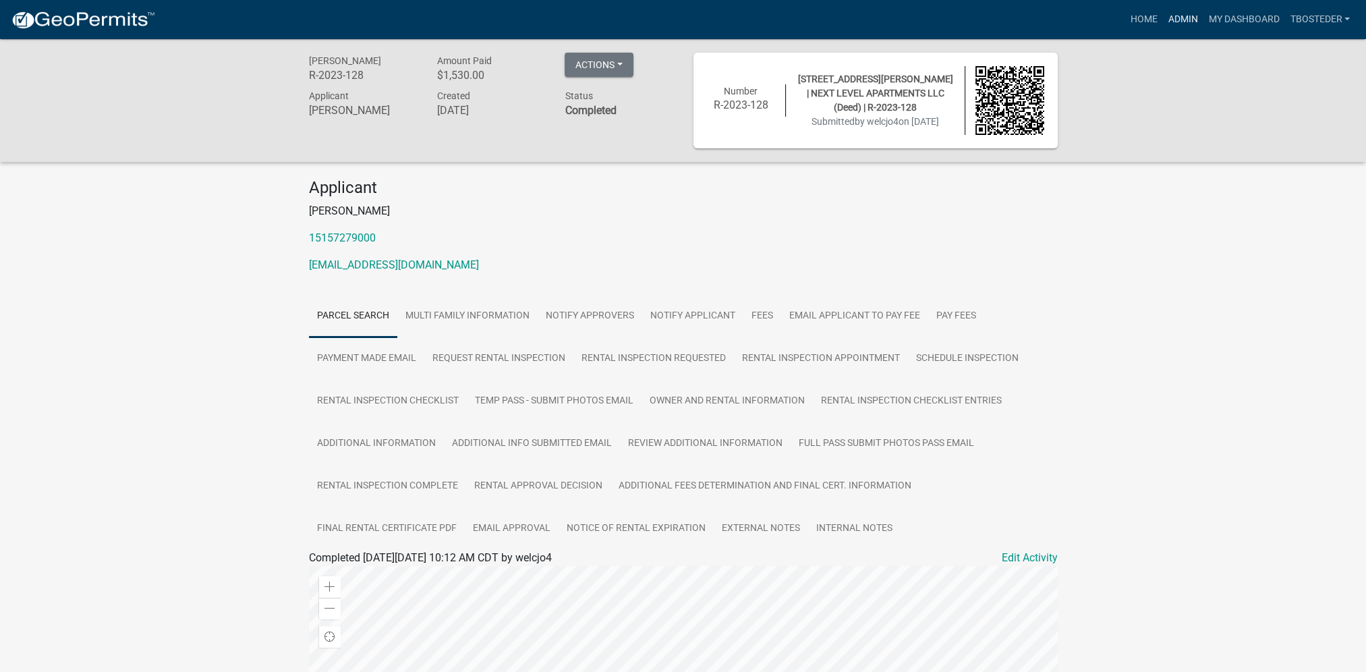
click at [1187, 26] on link "Admin" at bounding box center [1182, 20] width 40 height 26
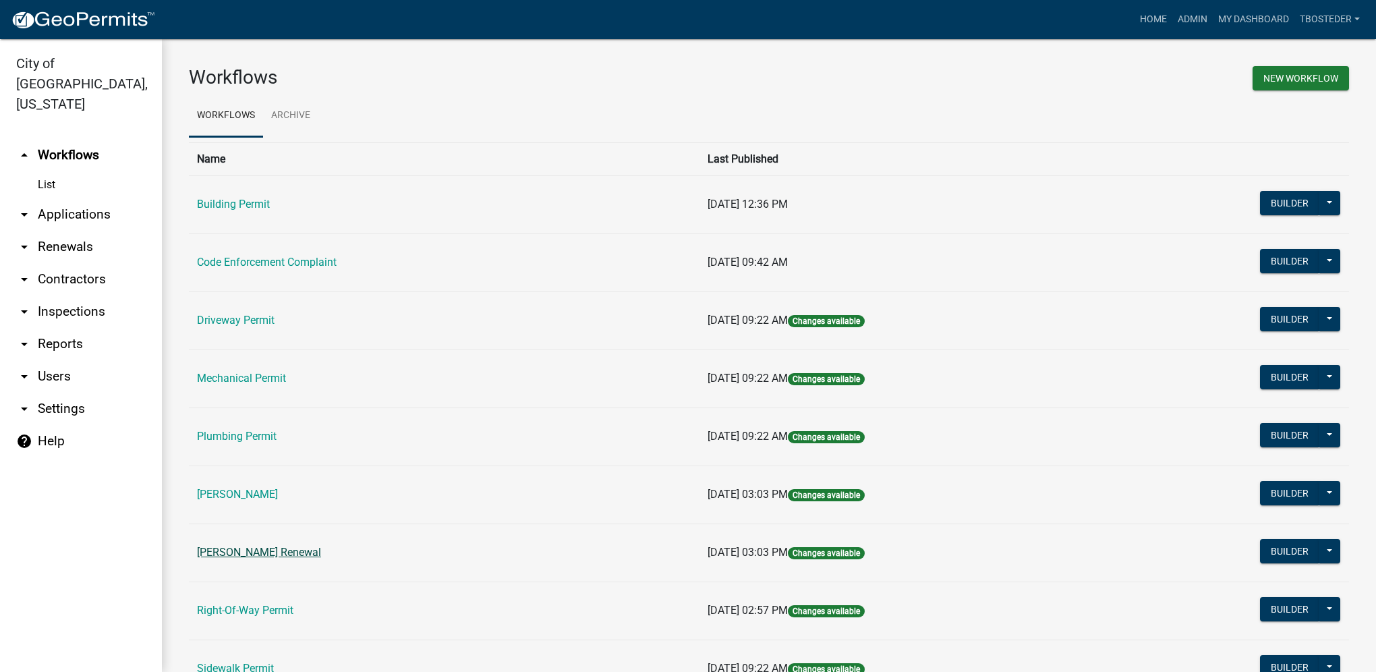
click at [278, 549] on link "[PERSON_NAME] Renewal" at bounding box center [259, 552] width 124 height 13
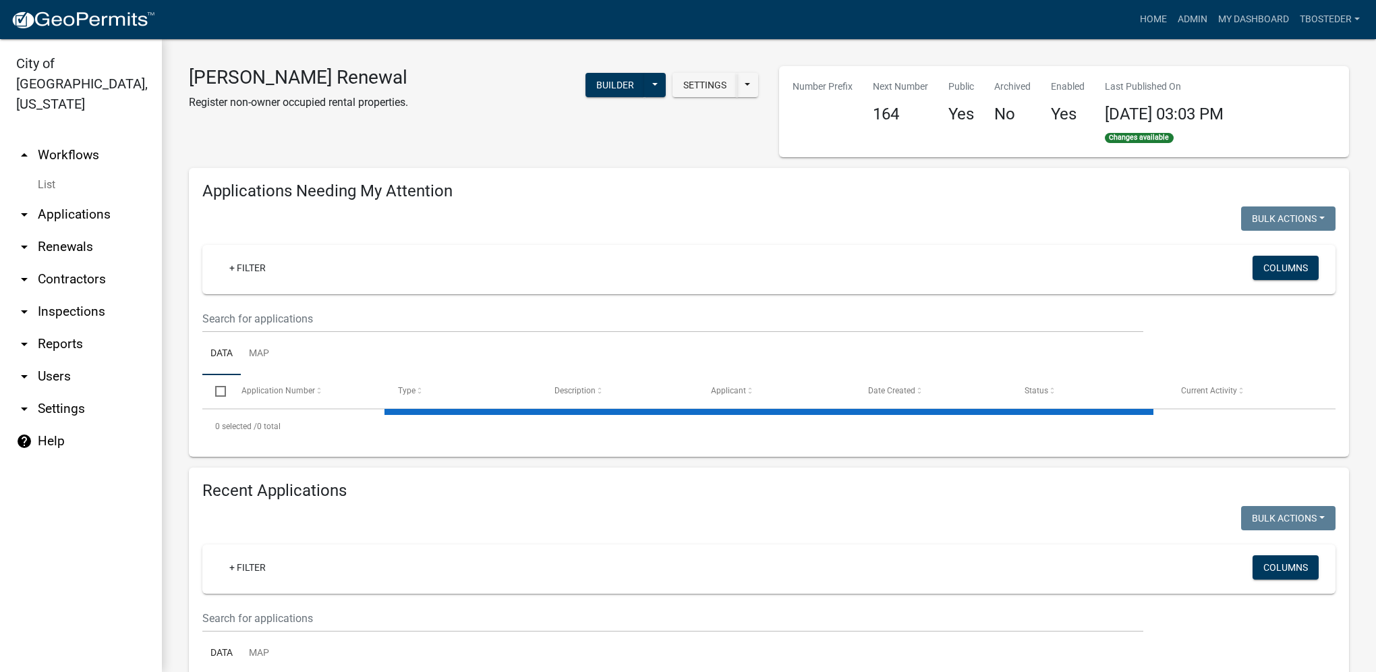
select select "1: 25"
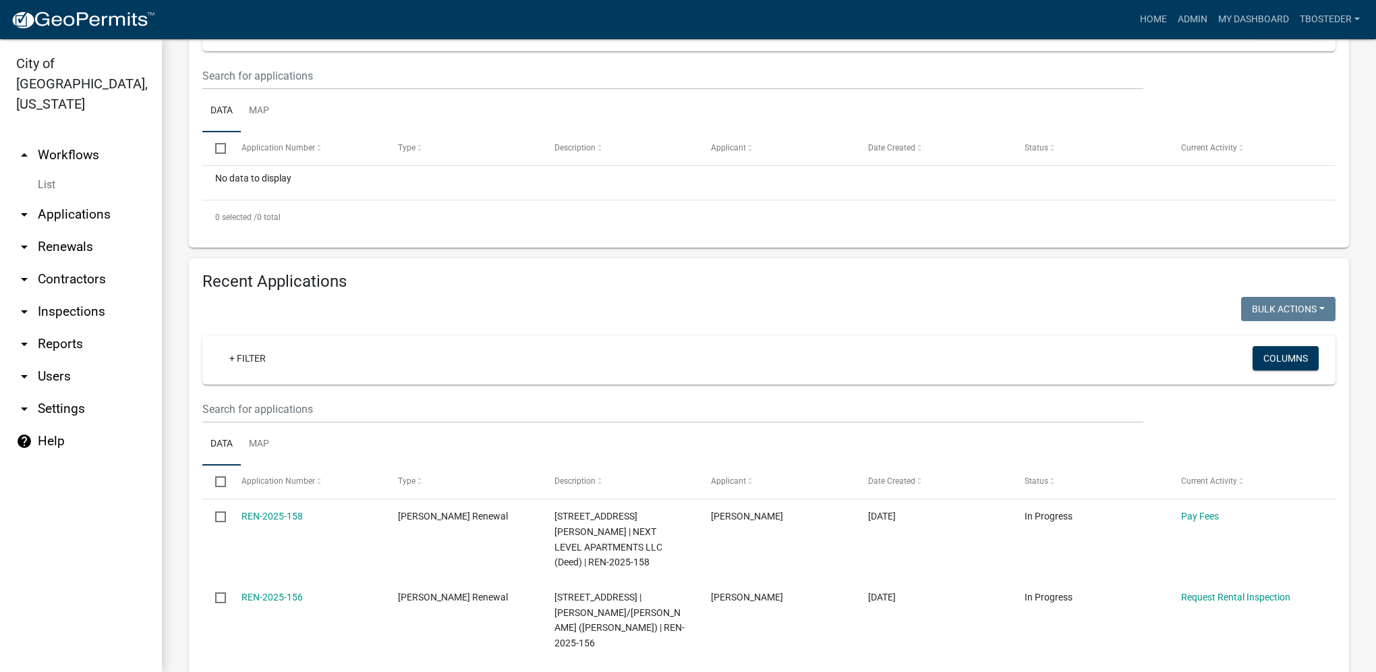
scroll to position [270, 0]
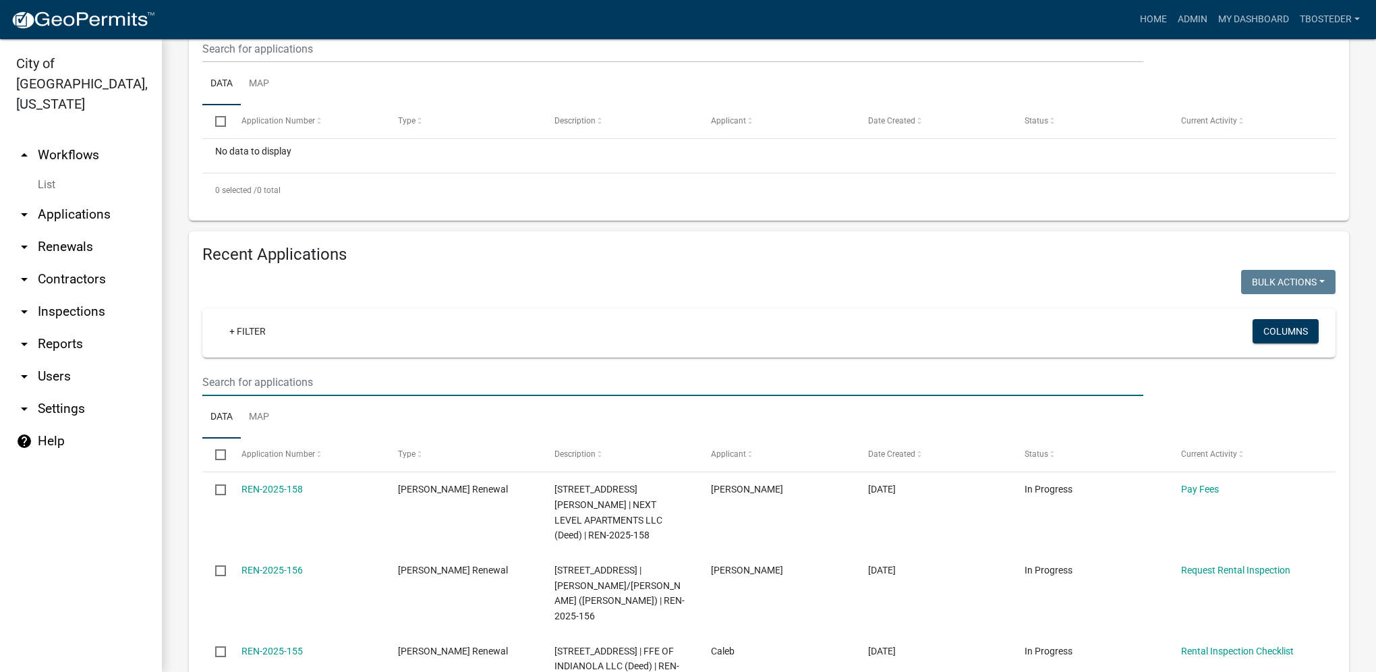
click at [259, 386] on input "text" at bounding box center [672, 382] width 941 height 28
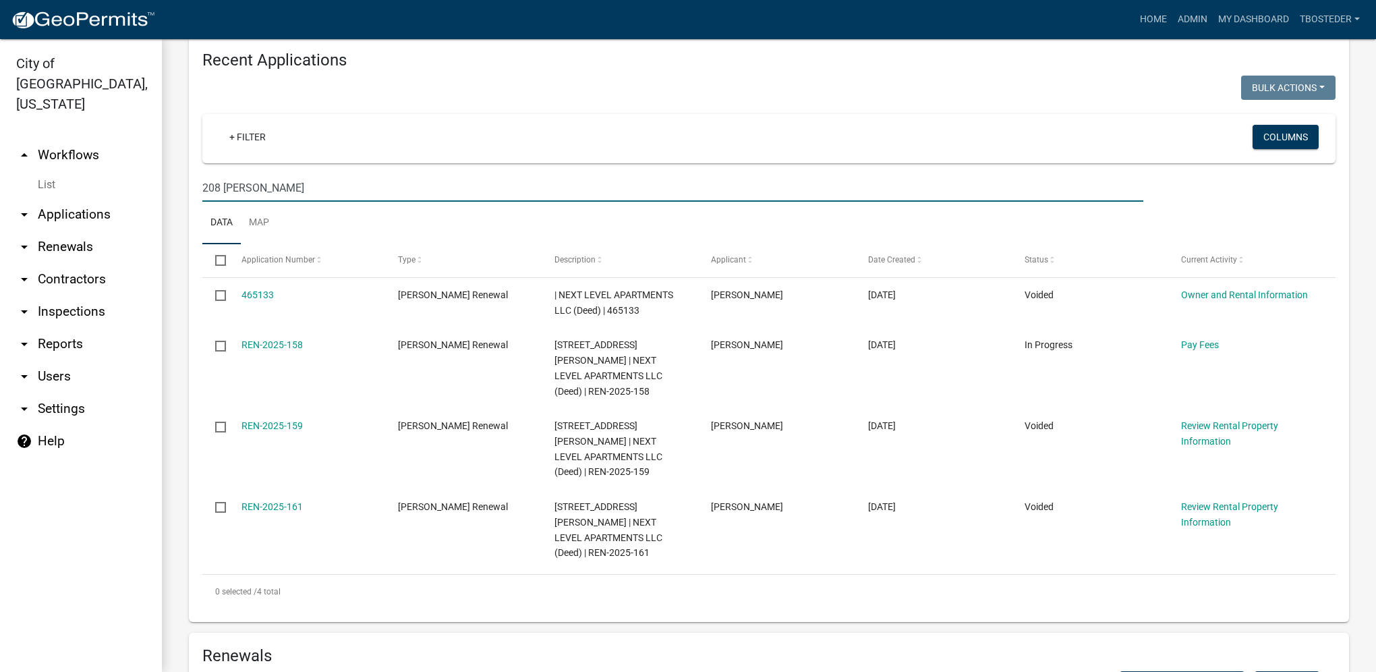
scroll to position [472, 0]
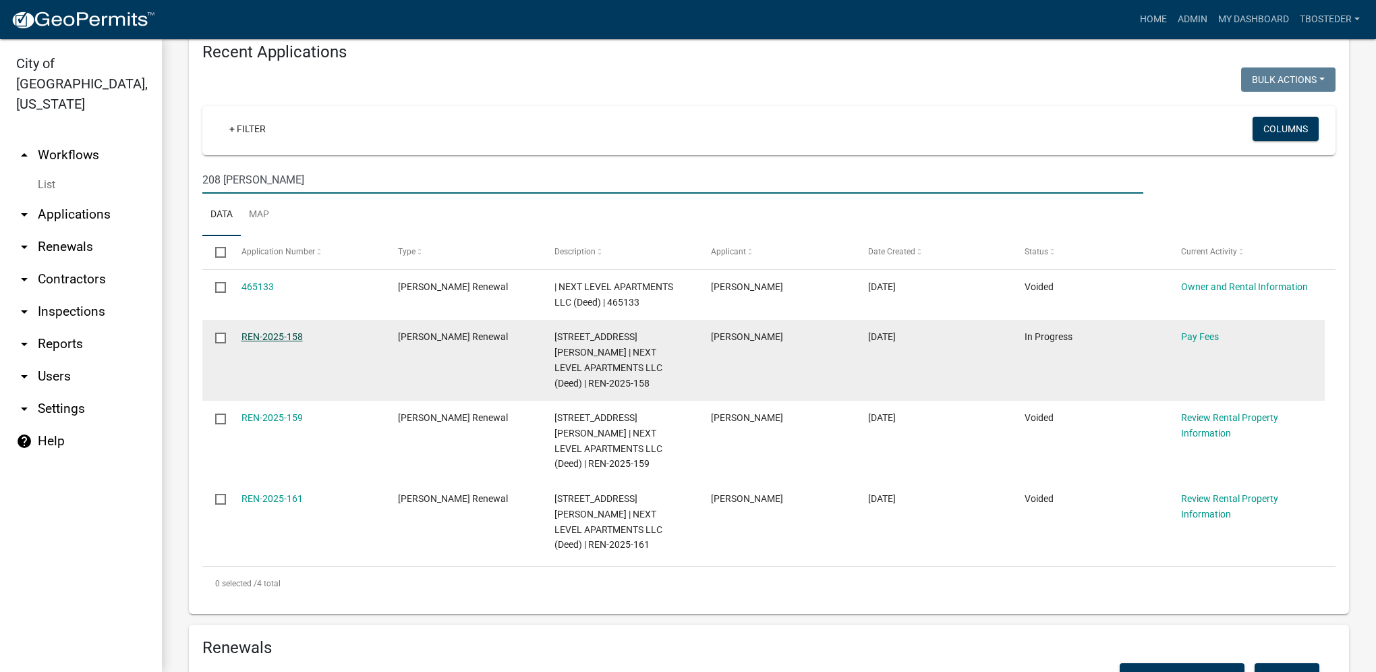
type input "208 [PERSON_NAME]"
click at [296, 340] on link "REN-2025-158" at bounding box center [272, 336] width 61 height 11
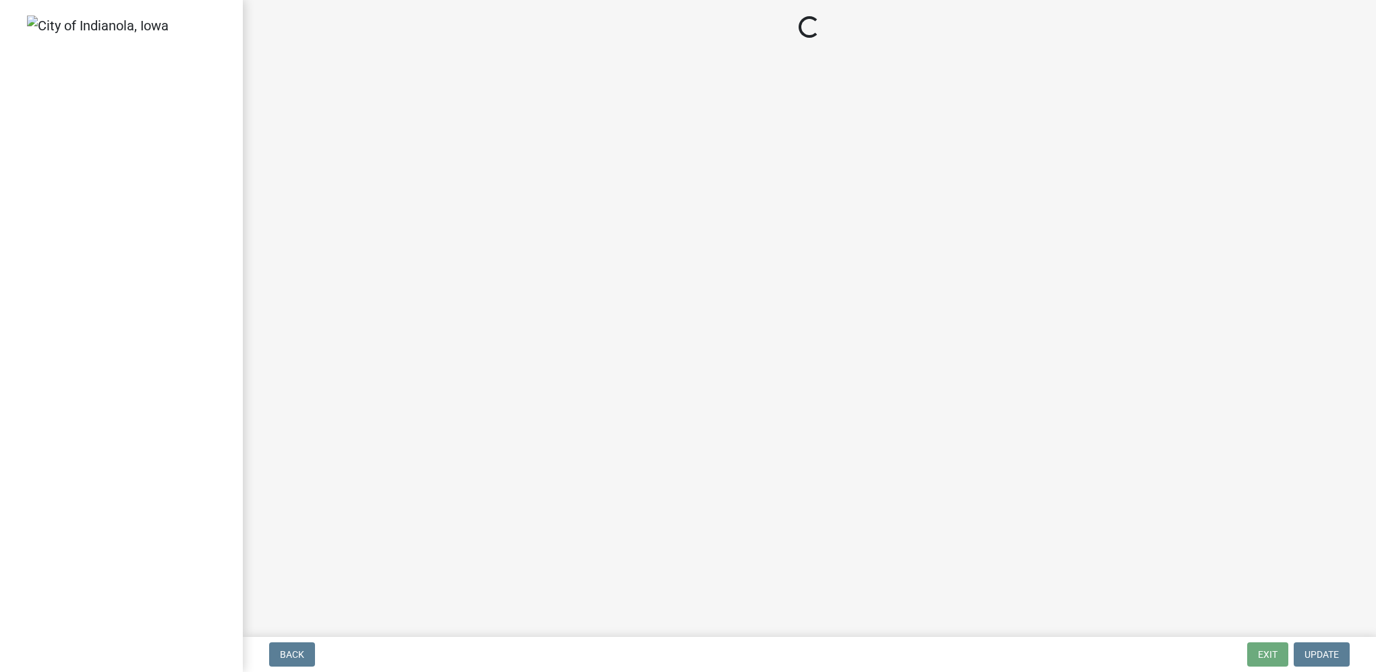
select select "3: 3"
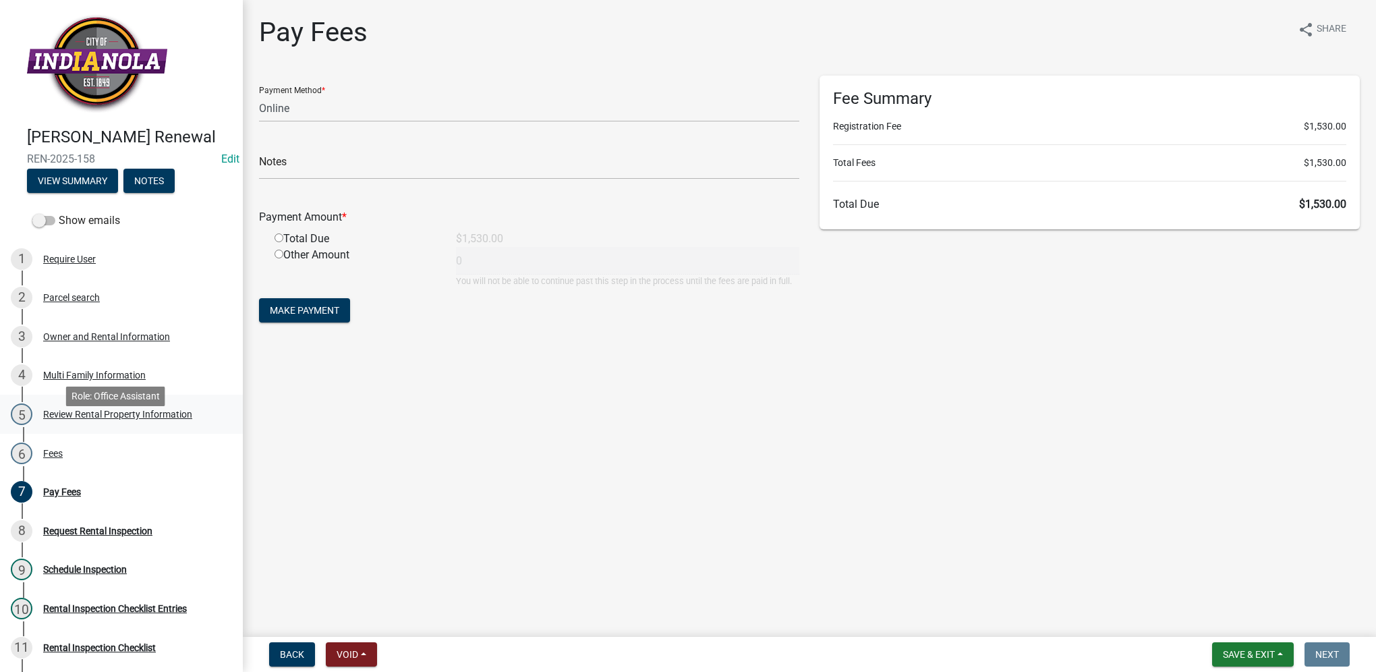
click at [190, 425] on div "5 Review Rental Property Information" at bounding box center [116, 414] width 210 height 22
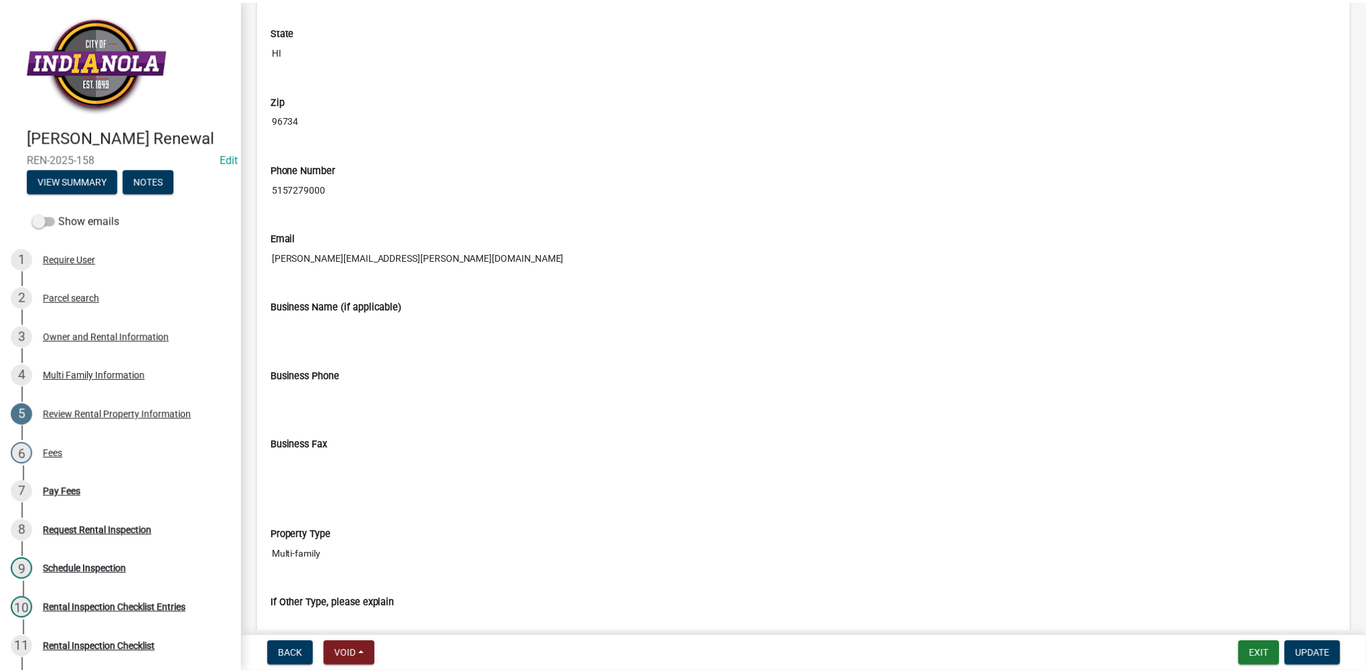
scroll to position [944, 0]
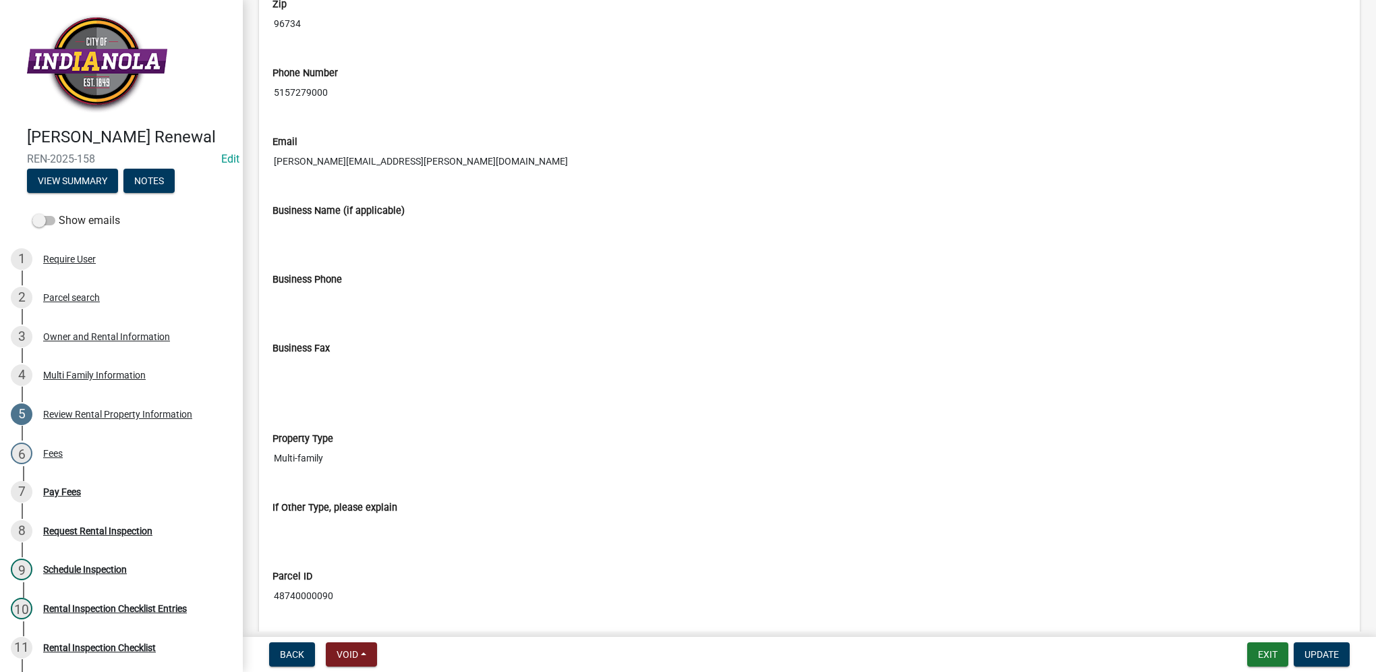
click at [352, 157] on input "[PERSON_NAME][EMAIL_ADDRESS][PERSON_NAME][DOMAIN_NAME]" at bounding box center [810, 161] width 1074 height 25
drag, startPoint x: 428, startPoint y: 157, endPoint x: 273, endPoint y: 148, distance: 154.7
click at [273, 149] on input "[PERSON_NAME][EMAIL_ADDRESS][PERSON_NAME][DOMAIN_NAME]" at bounding box center [810, 161] width 1074 height 25
drag, startPoint x: 273, startPoint y: 148, endPoint x: 293, endPoint y: 161, distance: 23.0
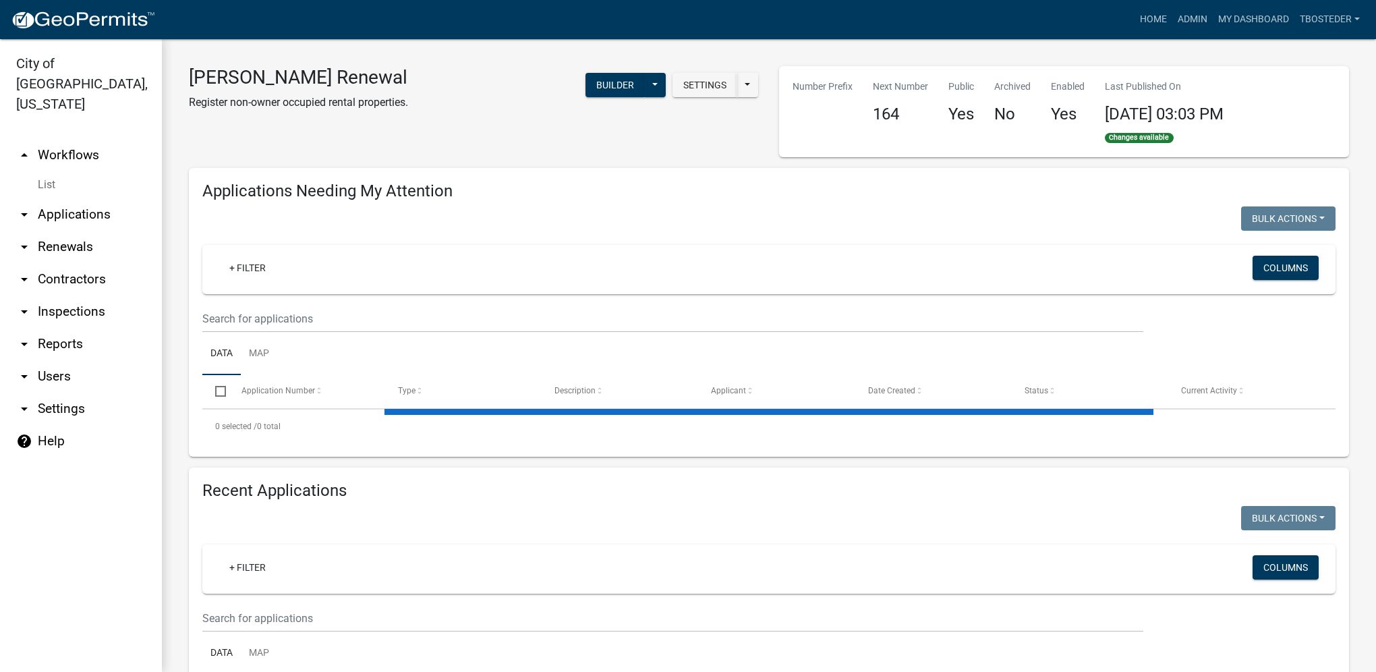
select select "1: 25"
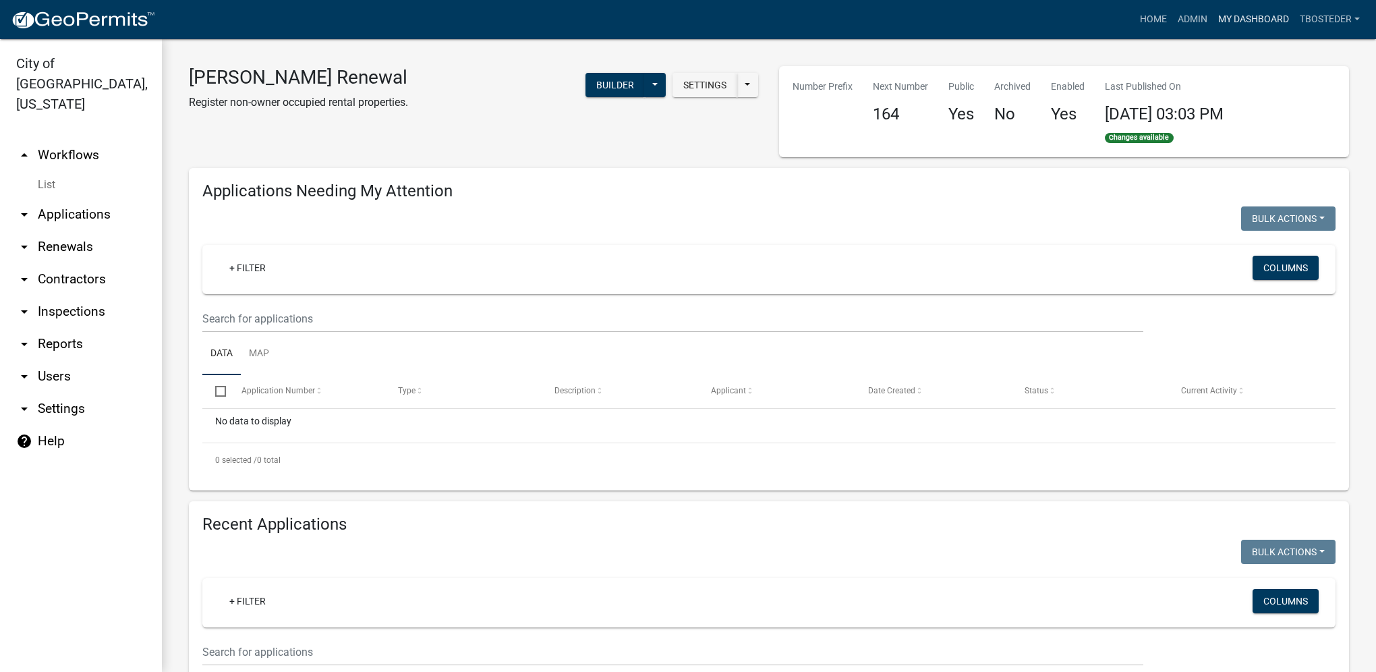
click at [1255, 27] on link "My Dashboard" at bounding box center [1254, 20] width 82 height 26
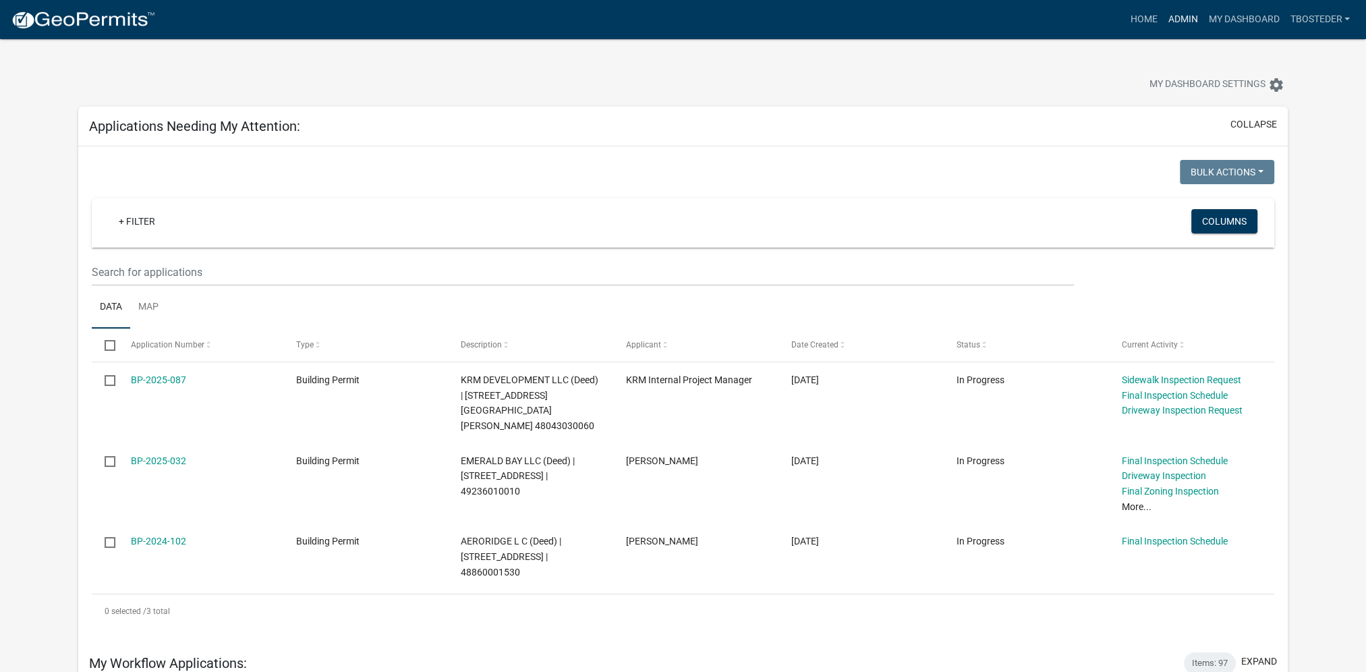
click at [1175, 30] on link "Admin" at bounding box center [1182, 20] width 40 height 26
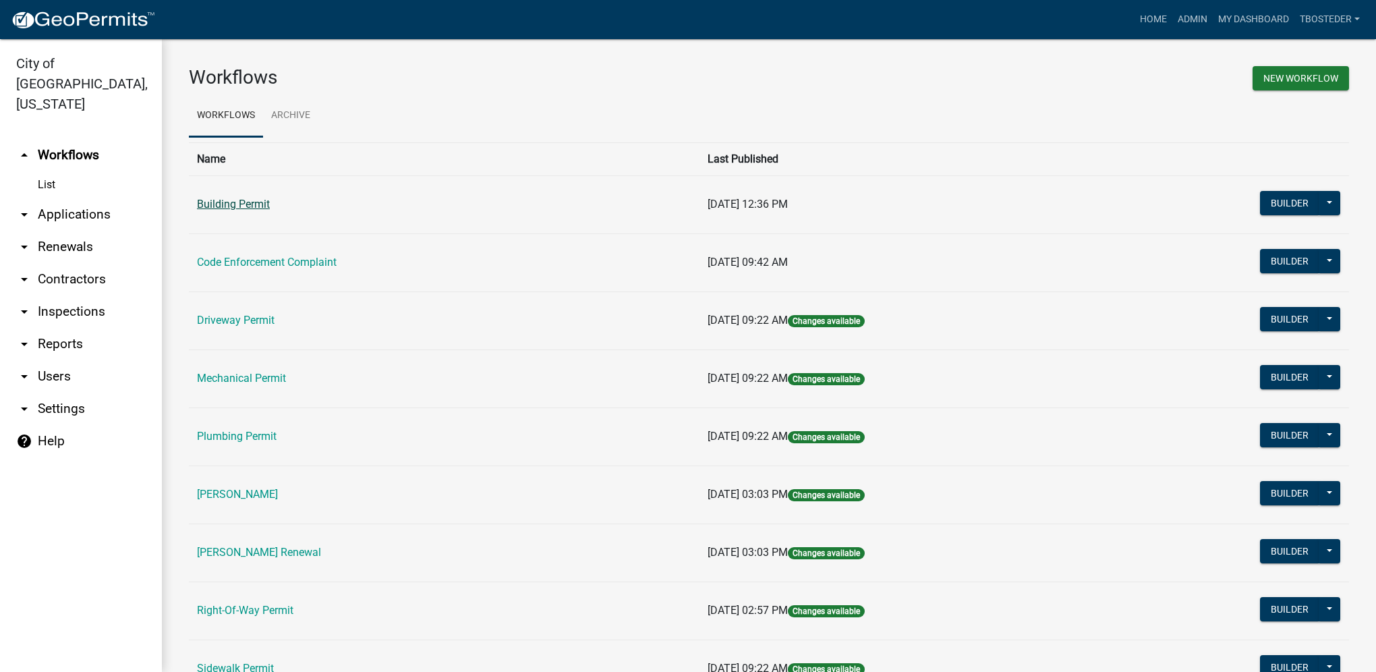
click at [260, 204] on link "Building Permit" at bounding box center [233, 204] width 73 height 13
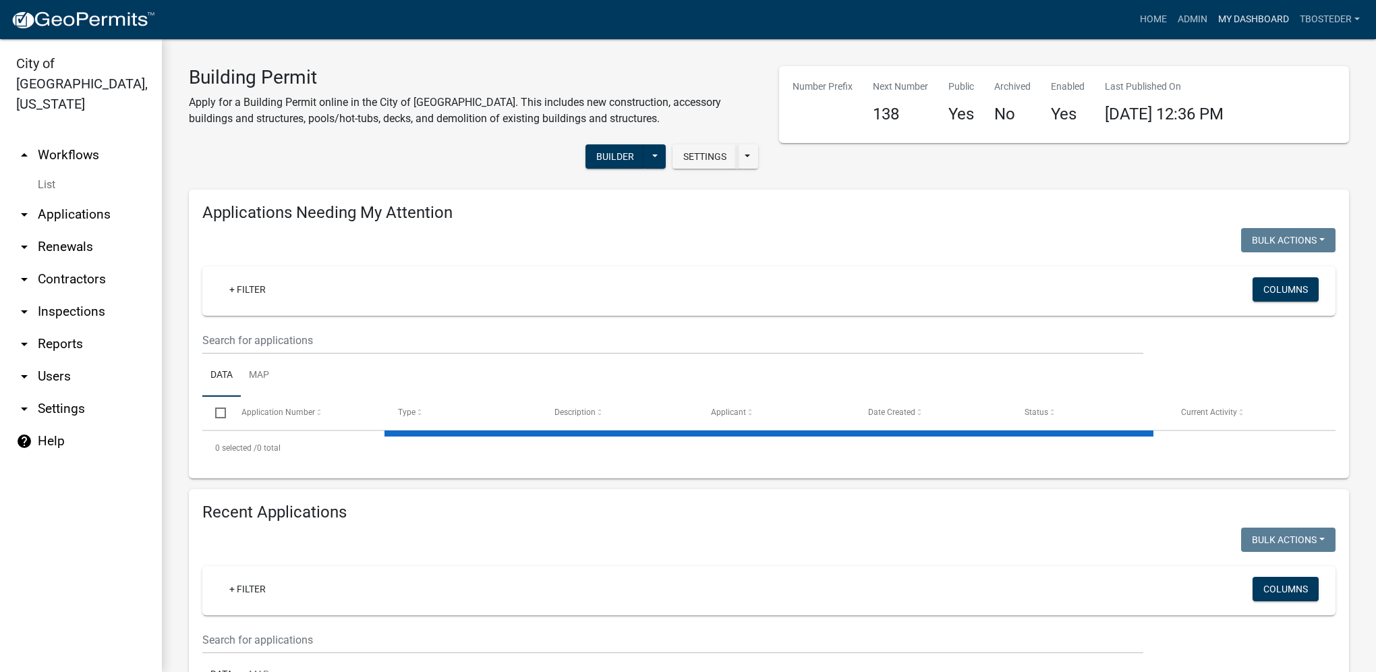
select select "1: 25"
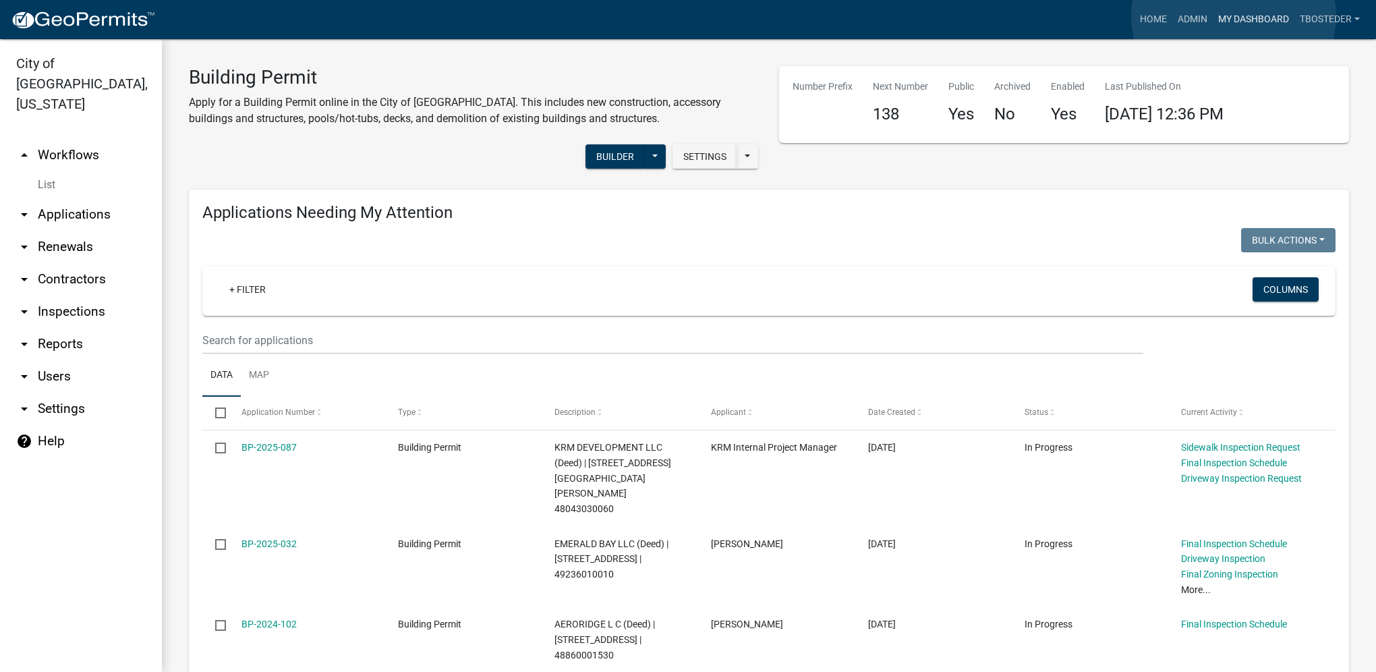
click at [1234, 16] on link "My Dashboard" at bounding box center [1254, 20] width 82 height 26
